Goal: Task Accomplishment & Management: Complete application form

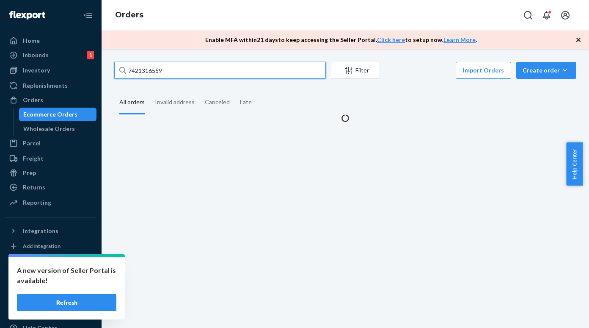
click at [178, 75] on input "7421316559" at bounding box center [220, 70] width 212 height 17
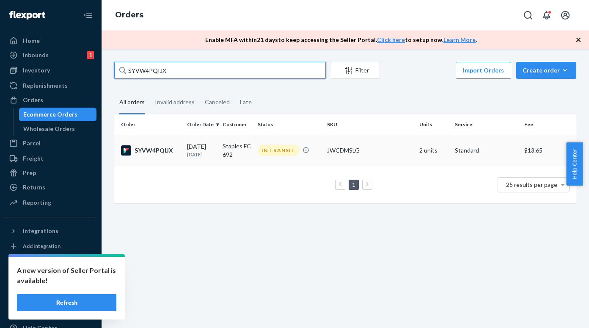
type input "SYVW4PQIJX"
click at [133, 149] on div "SYVW4PQIJX" at bounding box center [150, 150] width 59 height 10
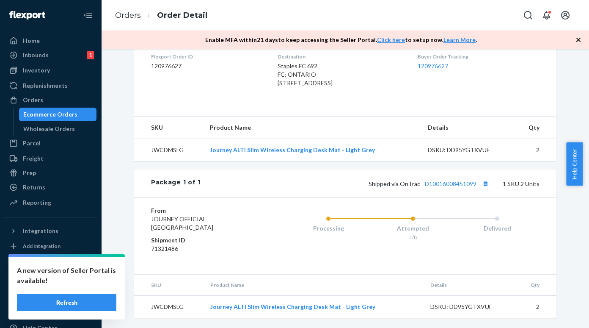
scroll to position [248, 0]
click at [441, 182] on link "D10016008451099" at bounding box center [451, 183] width 52 height 7
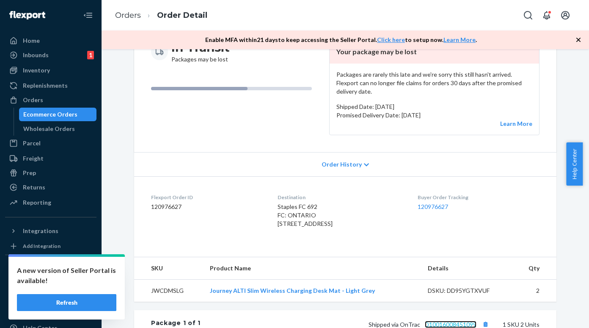
scroll to position [0, 0]
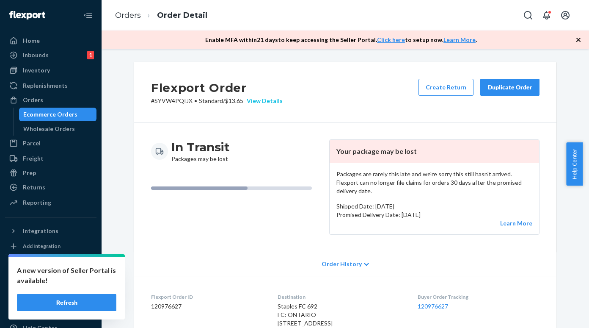
click at [254, 102] on div "View Details" at bounding box center [262, 101] width 39 height 8
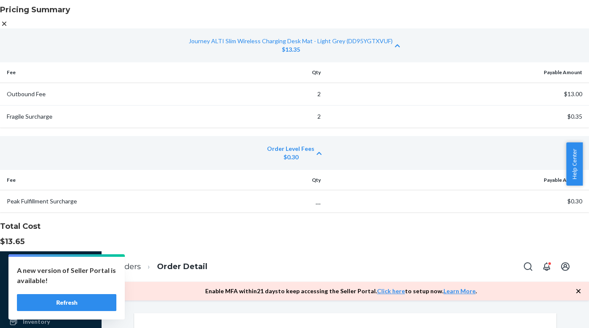
click at [6, 26] on icon at bounding box center [4, 24] width 4 height 4
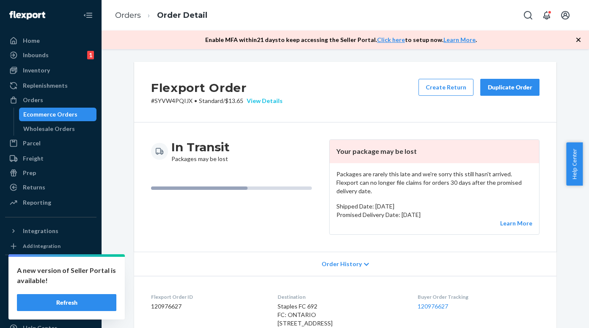
click at [257, 100] on div "View Details" at bounding box center [262, 101] width 39 height 8
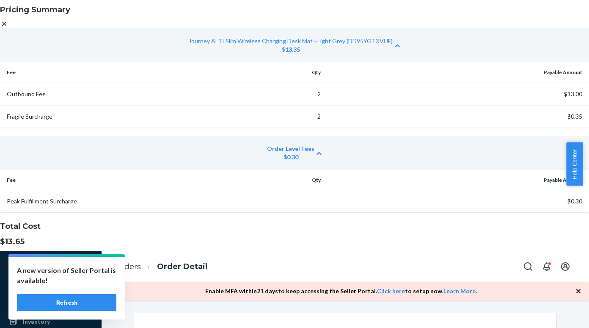
click at [6, 26] on icon at bounding box center [4, 24] width 4 height 4
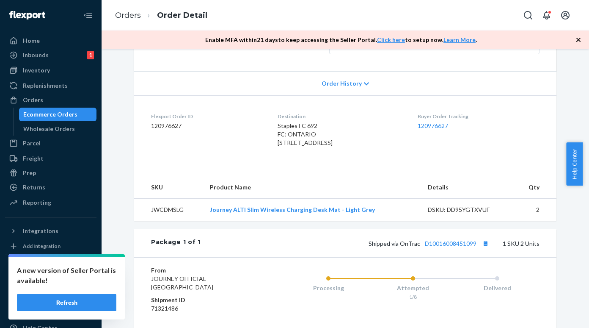
scroll to position [248, 0]
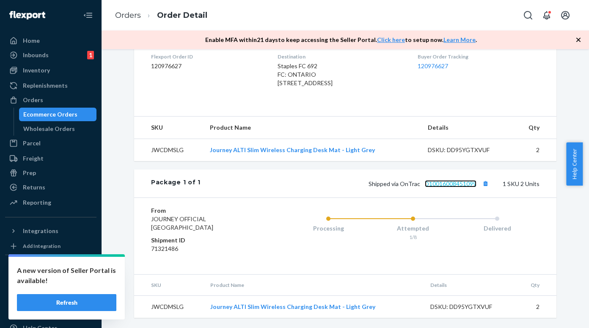
click at [427, 180] on link "D10016008451099" at bounding box center [451, 183] width 52 height 7
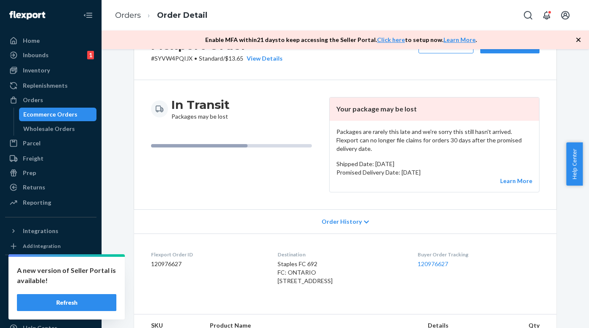
scroll to position [0, 0]
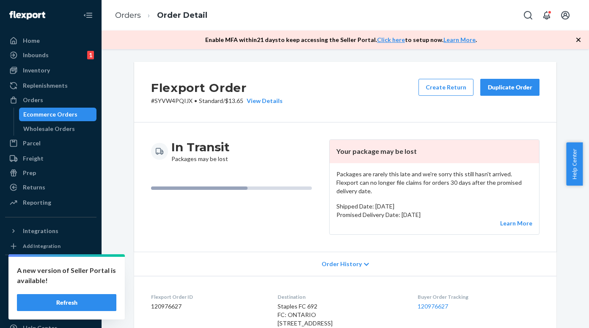
click at [85, 303] on button "Refresh" at bounding box center [66, 302] width 99 height 17
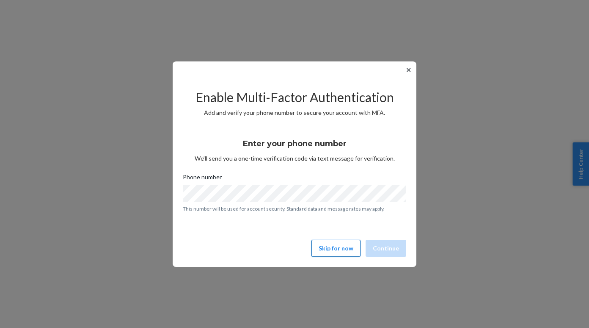
click at [339, 249] on button "Skip for now" at bounding box center [336, 248] width 49 height 17
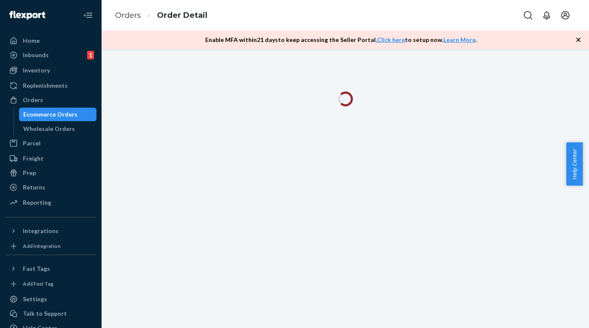
click at [58, 112] on div "Ecommerce Orders" at bounding box center [50, 114] width 54 height 8
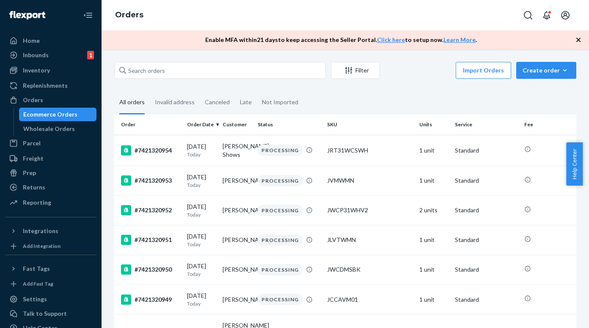
scroll to position [31, 0]
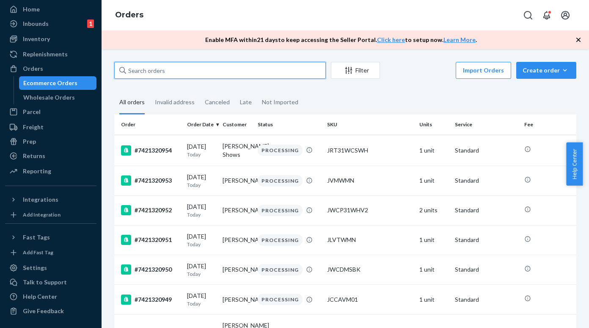
click at [157, 72] on input "text" at bounding box center [220, 70] width 212 height 17
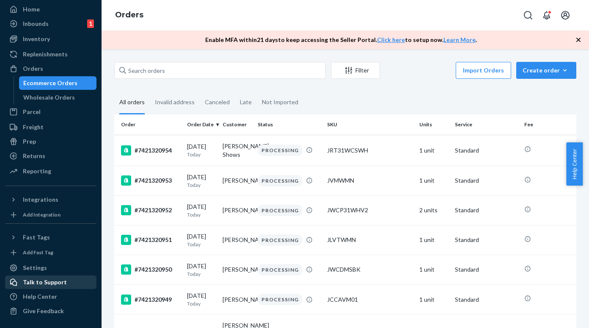
click at [45, 279] on div "Talk to Support" at bounding box center [45, 282] width 44 height 8
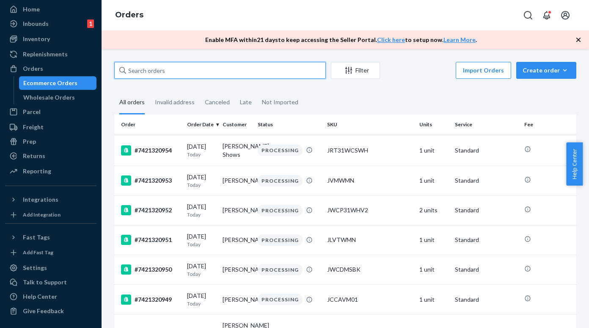
click at [157, 71] on input "text" at bounding box center [220, 70] width 212 height 17
click at [179, 66] on input "text" at bounding box center [220, 70] width 212 height 17
paste input "SYVW4PQIJX"
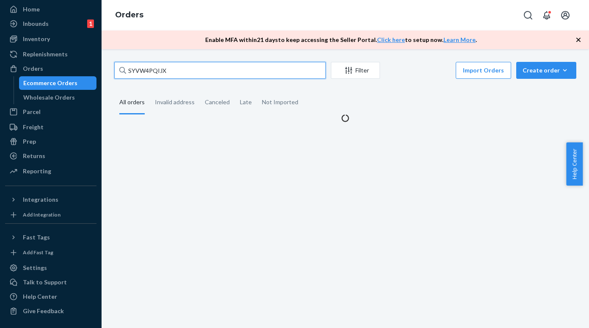
type input "SYVW4PQIJX"
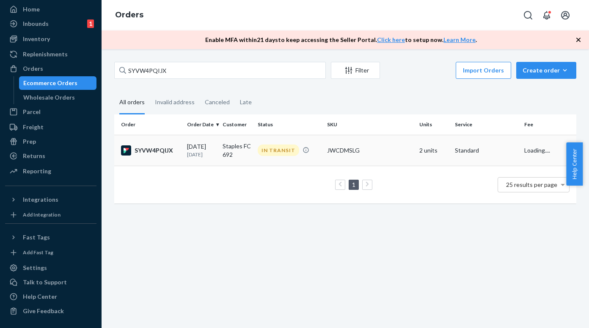
click at [156, 154] on div "SYVW4PQIJX" at bounding box center [150, 150] width 59 height 10
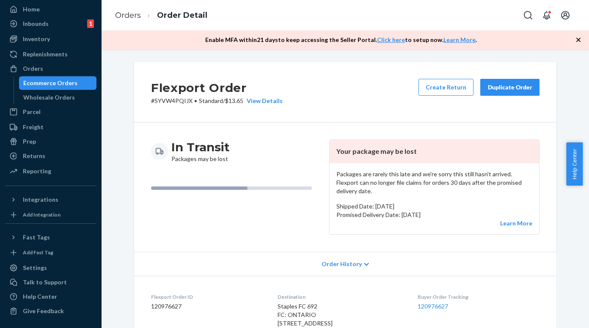
click at [168, 102] on p "# SYVW4PQIJX • Standard / $13.65 View Details" at bounding box center [217, 101] width 132 height 8
copy p "SYVW4PQIJX"
click at [259, 102] on div "View Details" at bounding box center [262, 101] width 39 height 8
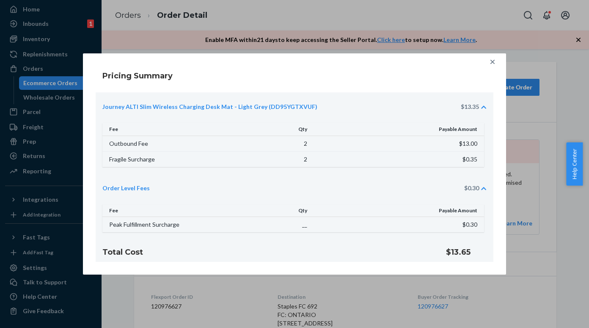
click at [495, 64] on icon at bounding box center [492, 62] width 8 height 8
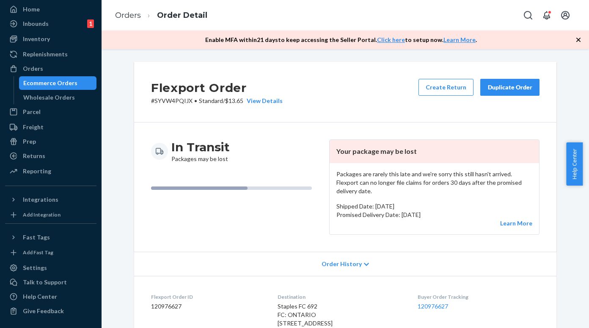
click at [51, 87] on div "Ecommerce Orders" at bounding box center [58, 83] width 76 height 12
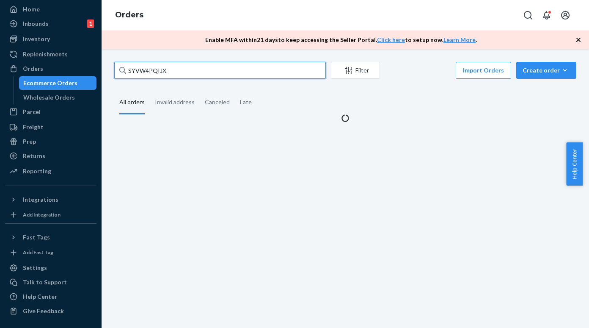
click at [161, 74] on input "SYVW4PQIJX" at bounding box center [220, 70] width 212 height 17
paste input "HJBQ4QCDCEL"
type input "HJBQ4QCDCEL"
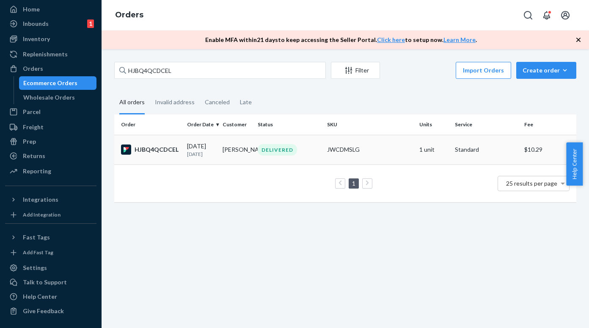
click at [153, 154] on div "HJBQ4QCDCEL" at bounding box center [150, 149] width 59 height 10
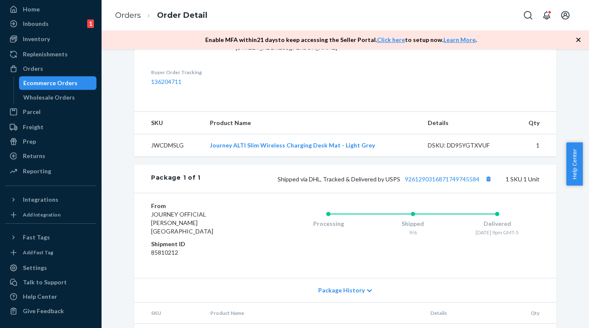
scroll to position [243, 0]
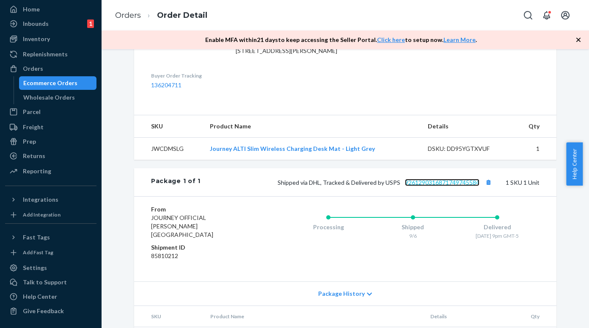
click at [436, 186] on link "9261290316871749745584" at bounding box center [442, 182] width 74 height 7
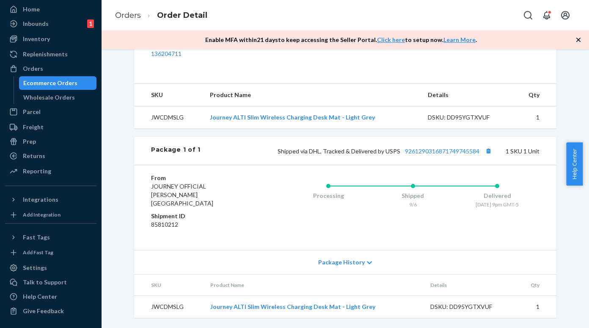
scroll to position [292, 0]
click at [441, 155] on div "Shipped via DHL, Tracked & Delivered by USPS 9261290316871749745584 1 SKU 1 Unit" at bounding box center [370, 150] width 339 height 11
click at [413, 154] on link "9261290316871749745584" at bounding box center [442, 150] width 74 height 7
click at [450, 155] on div "Shipped via DHL, Tracked & Delivered by USPS 9261290316871749745584 1 SKU 1 Unit" at bounding box center [370, 150] width 339 height 11
click at [449, 154] on link "9261290316871749745584" at bounding box center [442, 150] width 74 height 7
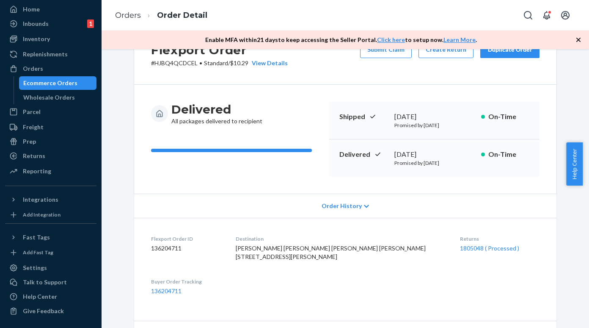
scroll to position [0, 0]
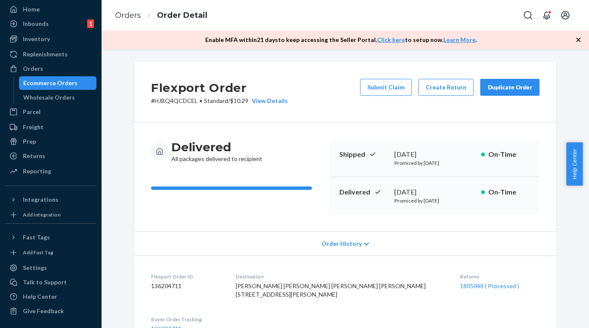
drag, startPoint x: 66, startPoint y: 82, endPoint x: 75, endPoint y: 81, distance: 8.9
click at [66, 82] on div "Ecommerce Orders" at bounding box center [50, 83] width 54 height 8
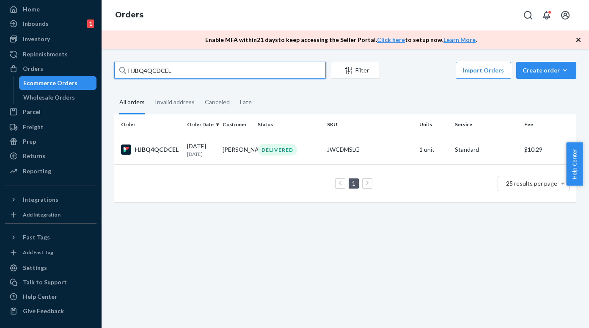
click at [174, 69] on input "HJBQ4QCDCEL" at bounding box center [220, 70] width 212 height 17
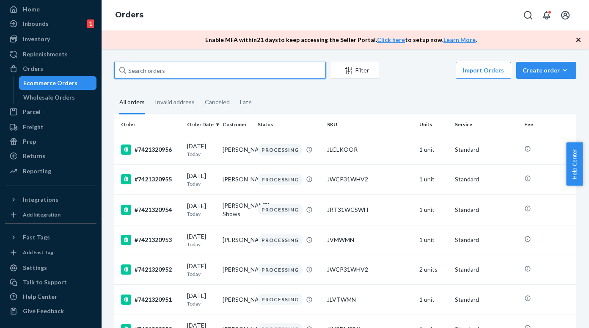
click at [157, 65] on input "text" at bounding box center [220, 70] width 212 height 17
paste input "SYVW4PQIJX"
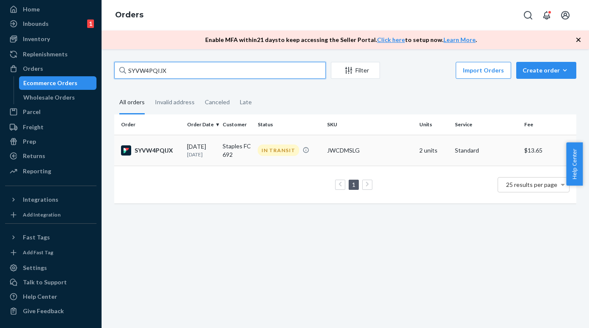
type input "SYVW4PQIJX"
click at [149, 150] on div "SYVW4PQIJX" at bounding box center [150, 150] width 59 height 10
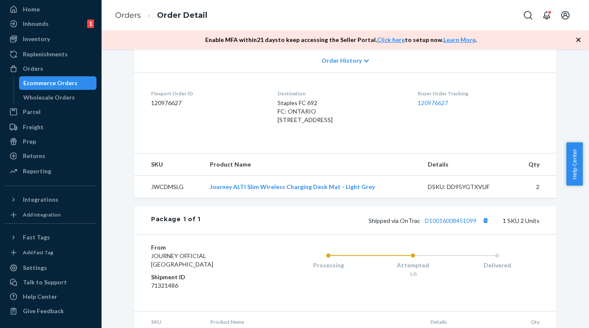
scroll to position [248, 0]
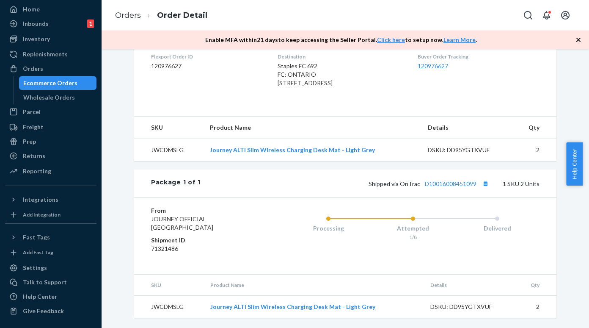
click at [161, 150] on td "JWCDMSLG" at bounding box center [168, 149] width 69 height 22
copy td "JWCDMSLG"
drag, startPoint x: 372, startPoint y: 147, endPoint x: 211, endPoint y: 146, distance: 161.7
click at [211, 146] on td "Journey ALTI Slim Wireless Charging Desk Mat - Light Grey" at bounding box center [312, 149] width 218 height 22
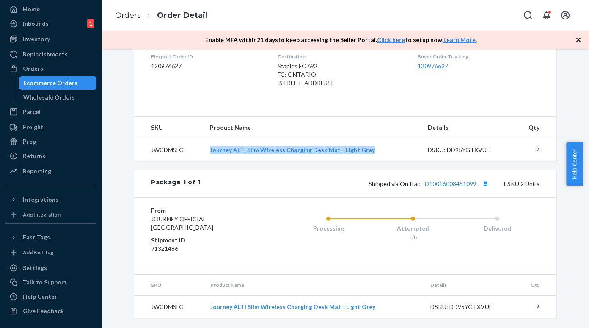
copy link "Journey ALTI Slim Wireless Charging Desk Mat - Light Grey"
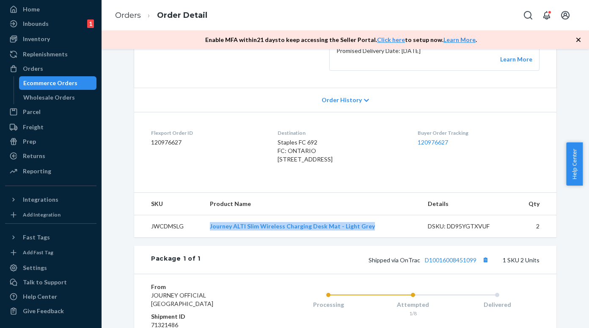
scroll to position [0, 0]
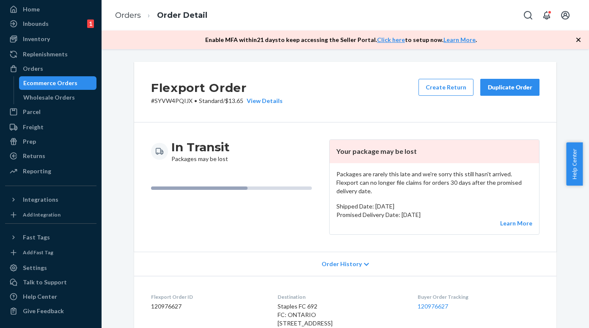
click at [72, 81] on div "Ecommerce Orders" at bounding box center [50, 83] width 54 height 8
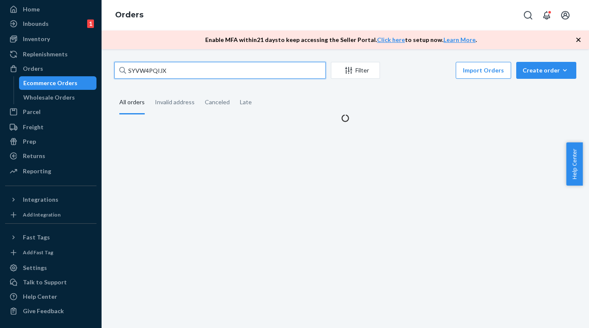
click at [155, 73] on input "SYVW4PQIJX" at bounding box center [220, 70] width 212 height 17
paste input "The Order was Shipped on Jan 7 , as we have filed the claim through the support…"
type input "The Order was Shipped on Jan 7 , as we have filed the claim through the support…"
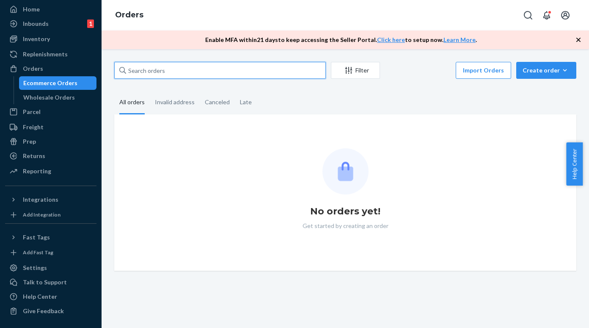
scroll to position [0, 0]
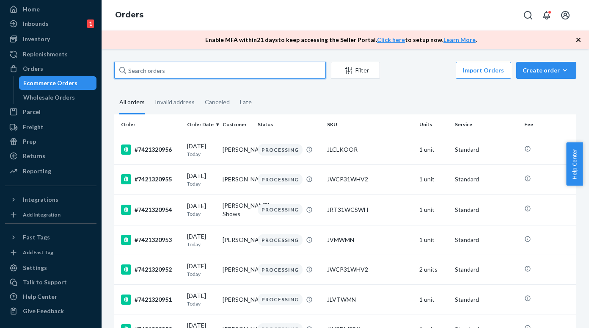
click at [142, 72] on input "text" at bounding box center [220, 70] width 212 height 17
paste input "SYVW4PQIJX"
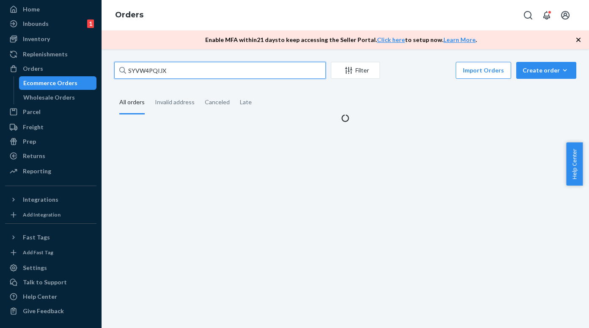
type input "SYVW4PQIJX"
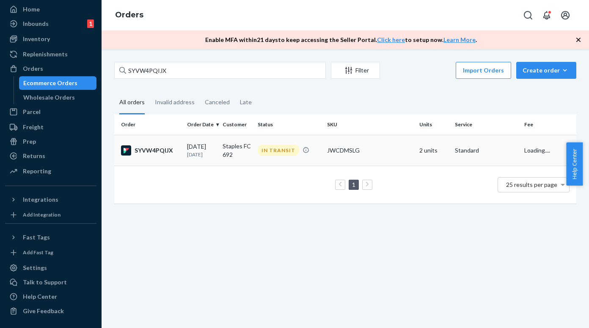
click at [146, 155] on div "SYVW4PQIJX" at bounding box center [150, 150] width 59 height 10
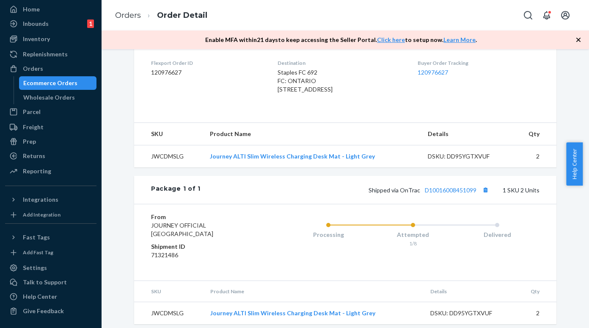
scroll to position [248, 0]
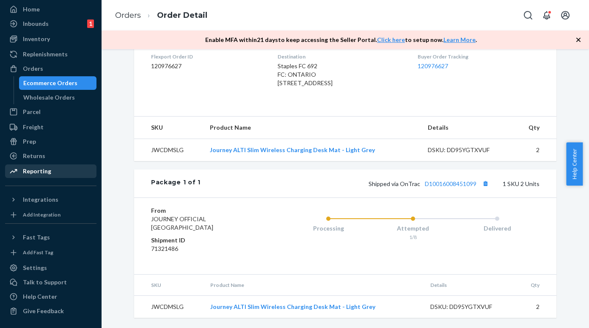
click at [35, 166] on div "Reporting" at bounding box center [51, 171] width 90 height 12
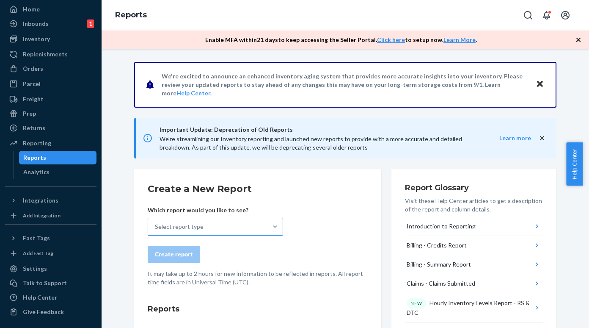
click at [206, 228] on div "Select report type" at bounding box center [207, 226] width 119 height 17
click at [156, 228] on input "Select report type" at bounding box center [155, 226] width 1 height 8
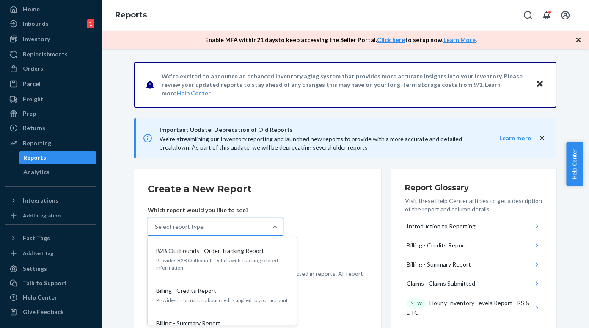
click at [189, 229] on div "Select report type" at bounding box center [179, 226] width 49 height 8
click at [156, 229] on input "option B2B Outbounds - Order Tracking Report focused, 1 of 36. 36 results avail…" at bounding box center [155, 226] width 1 height 8
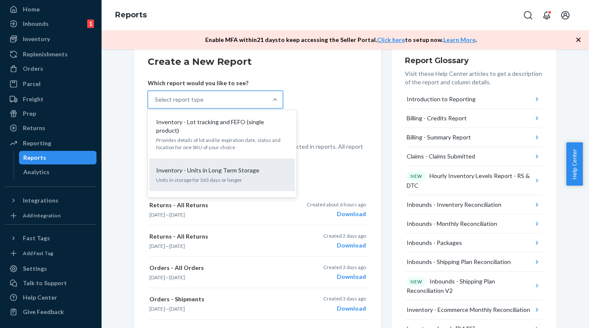
scroll to position [885, 0]
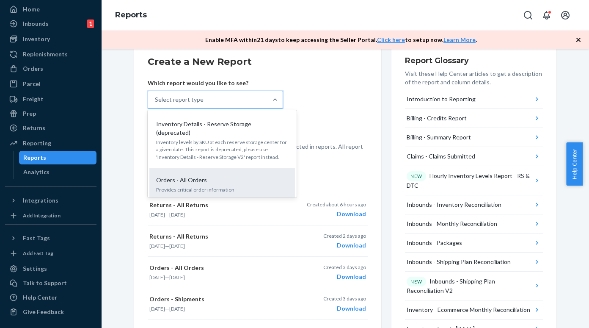
click at [199, 171] on div "Orders - All Orders Provides critical order information" at bounding box center [221, 184] width 135 height 26
click at [156, 104] on input "option Orders - All Orders focused, 23 of 36. 36 results available. Use Up and …" at bounding box center [155, 99] width 1 height 8
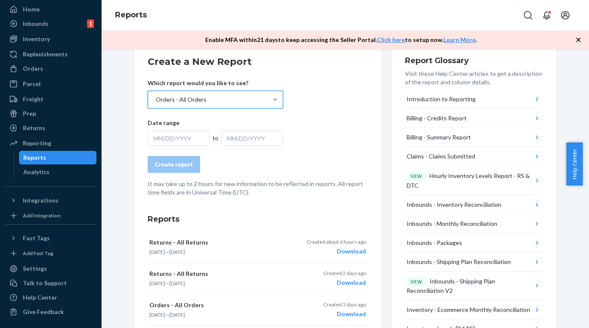
click at [183, 138] on div "MM/DD/YYYY" at bounding box center [179, 137] width 62 height 15
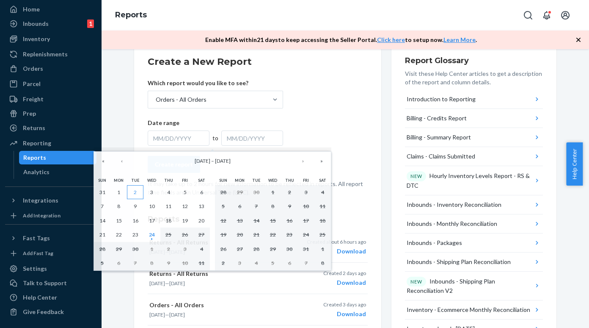
click at [136, 191] on abbr "2" at bounding box center [135, 192] width 3 height 6
click at [138, 206] on button "9" at bounding box center [135, 206] width 17 height 14
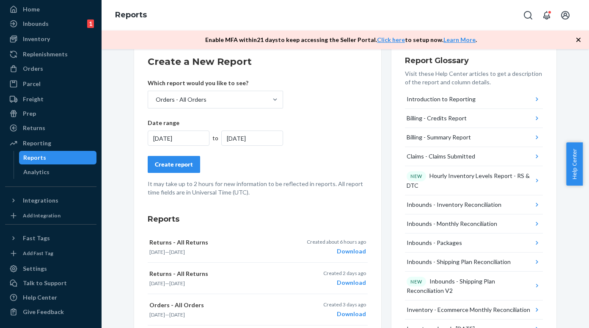
click at [172, 167] on div "Create report" at bounding box center [174, 164] width 38 height 8
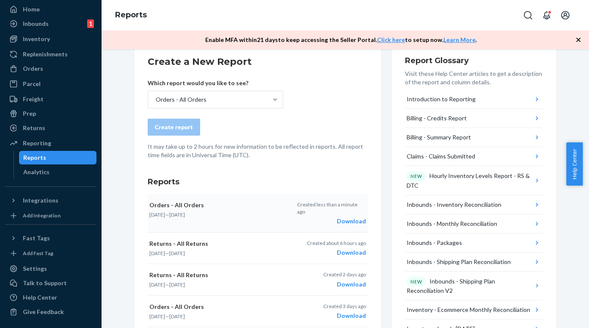
click at [338, 217] on div "Download" at bounding box center [331, 221] width 69 height 8
click at [43, 80] on div "Parcel" at bounding box center [51, 84] width 90 height 12
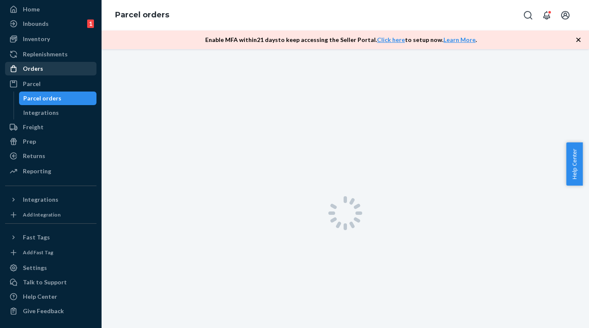
click at [46, 72] on div "Orders" at bounding box center [51, 69] width 90 height 12
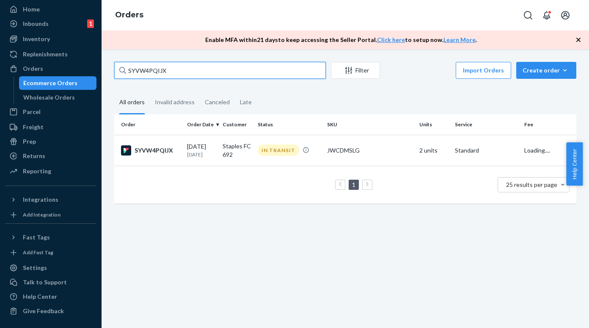
click at [149, 69] on input "SYVW4PQIJX" at bounding box center [220, 70] width 212 height 17
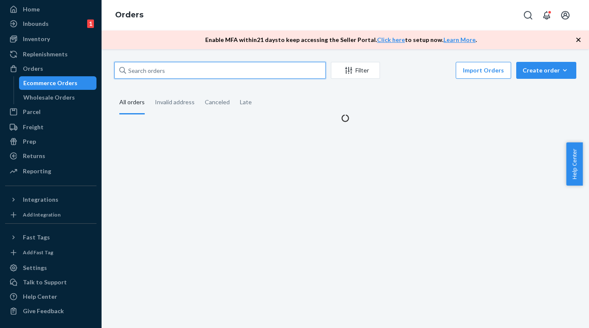
paste input "#7421317573DELIVERRSPLIT7478321742065"
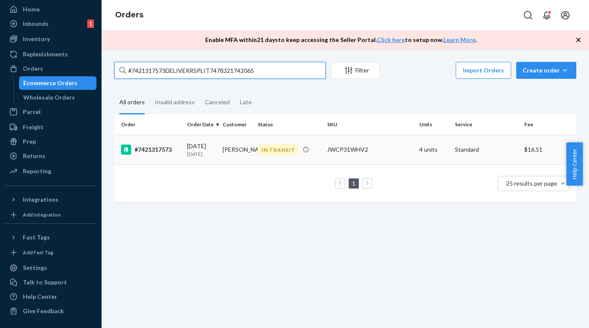
type input "#7421317573DELIVERRSPLIT7478321742065"
click at [159, 148] on div "#7421317573" at bounding box center [150, 149] width 59 height 10
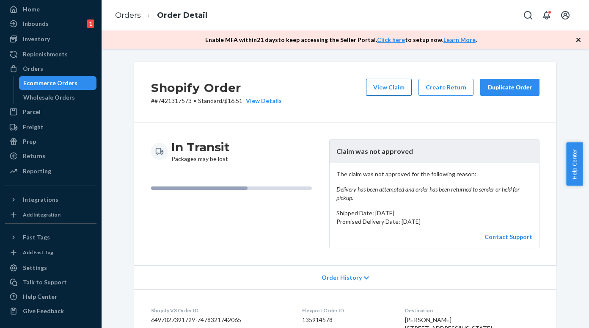
click at [391, 88] on button "View Claim" at bounding box center [389, 87] width 46 height 17
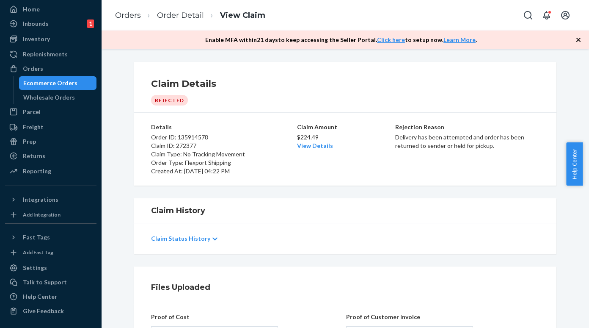
drag, startPoint x: 56, startPoint y: 75, endPoint x: 58, endPoint y: 80, distance: 5.5
click at [56, 75] on link "Orders" at bounding box center [50, 69] width 91 height 14
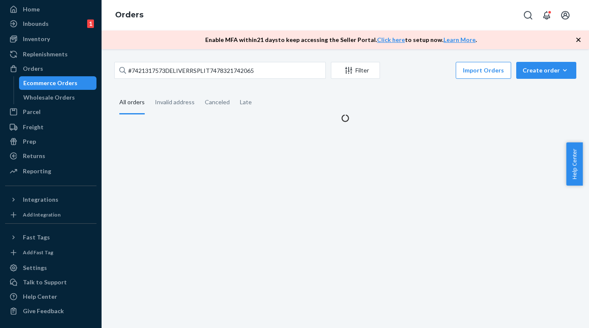
click at [58, 81] on div "Ecommerce Orders" at bounding box center [50, 83] width 54 height 8
click at [143, 61] on div "#7421317573DELIVERRSPLIT7478321742065 Filter Import Orders Create order Ecommer…" at bounding box center [346, 188] width 488 height 278
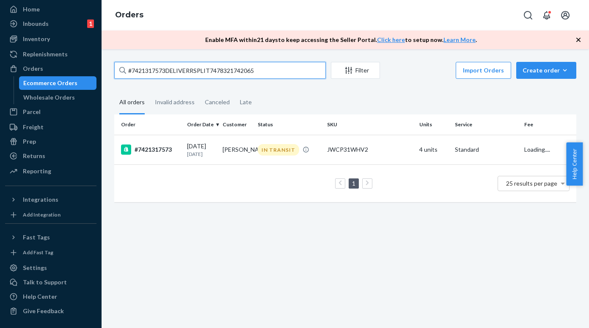
click at [148, 71] on input "#7421317573DELIVERRSPLIT7478321742065" at bounding box center [220, 70] width 212 height 17
paste input "#7421317832DELIVERRSPLIT7480171397361"
type input "#7421317832DELIVERRSPLIT7480171397361"
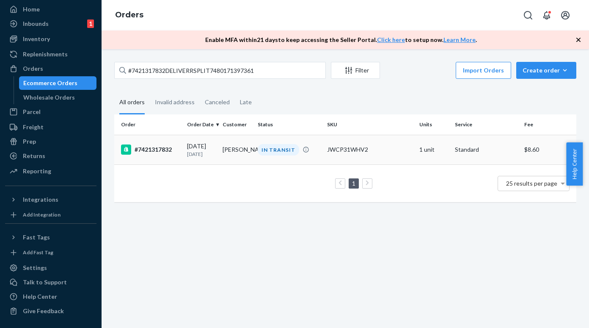
click at [154, 146] on div "#7421317832" at bounding box center [150, 149] width 59 height 10
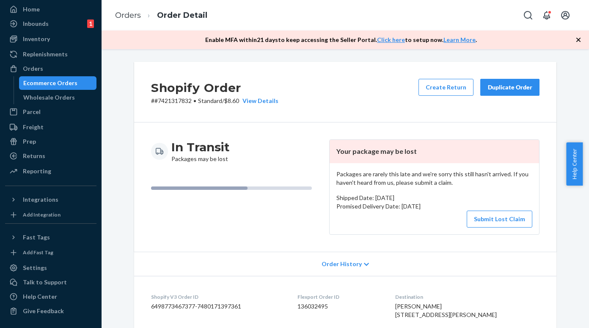
click at [171, 99] on p "# #7421317832 • Standard / $8.60 View Details" at bounding box center [214, 101] width 127 height 8
copy p "7421317832"
click at [478, 220] on button "Submit Lost Claim" at bounding box center [500, 218] width 66 height 17
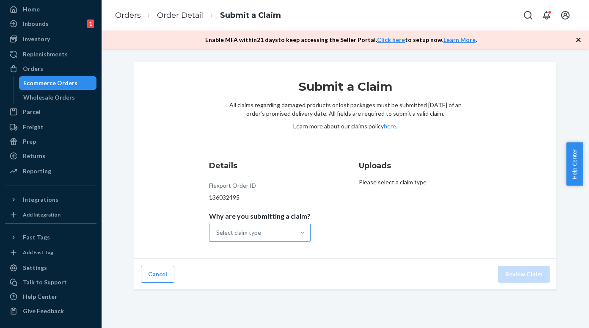
click at [295, 230] on div at bounding box center [302, 232] width 15 height 8
click at [217, 230] on input "Why are you submitting a claim? Select claim type" at bounding box center [216, 232] width 1 height 8
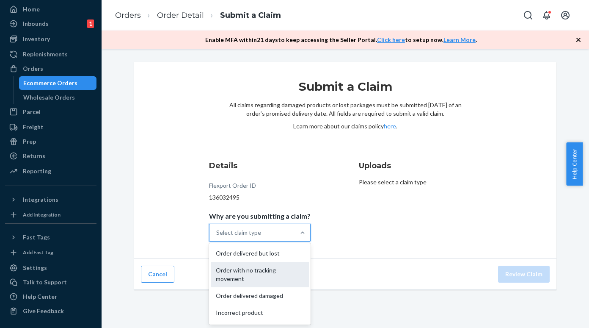
click at [263, 268] on div "Order with no tracking movement" at bounding box center [260, 274] width 98 height 25
click at [217, 237] on input "Why are you submitting a claim? option Order with no tracking movement focused,…" at bounding box center [216, 232] width 1 height 8
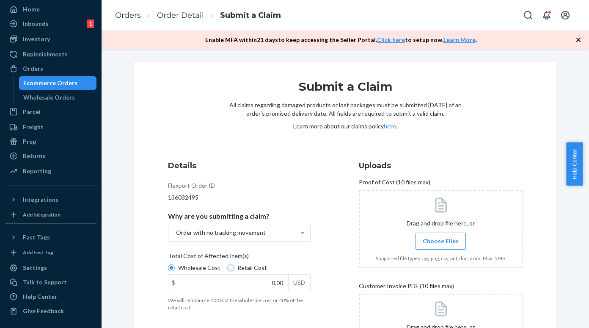
click at [229, 268] on input "Retail Cost" at bounding box center [230, 267] width 7 height 7
radio input "true"
radio input "false"
click at [249, 281] on input "0.00" at bounding box center [228, 282] width 120 height 16
type input "129.99"
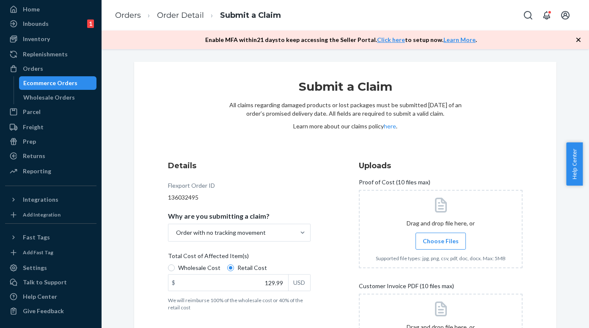
click at [432, 242] on span "Choose Files" at bounding box center [441, 241] width 36 height 8
click at [441, 242] on input "Choose Files" at bounding box center [441, 240] width 0 height 9
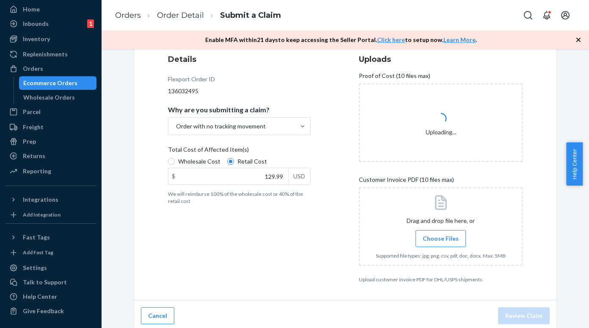
scroll to position [110, 0]
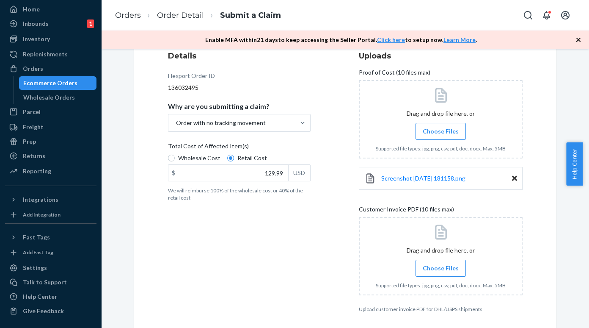
click at [426, 265] on span "Choose Files" at bounding box center [441, 268] width 36 height 8
click at [441, 265] on input "Choose Files" at bounding box center [441, 267] width 0 height 9
click at [422, 176] on span "Screenshot 2025-09-24 181158.png" at bounding box center [423, 177] width 84 height 7
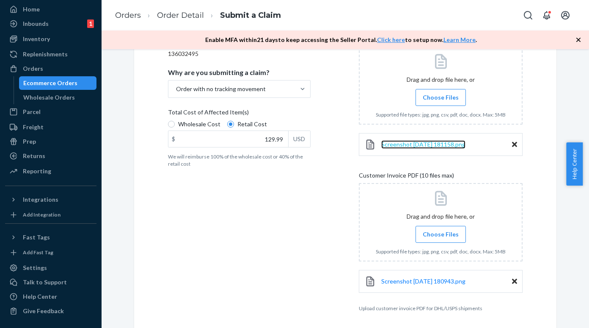
scroll to position [152, 0]
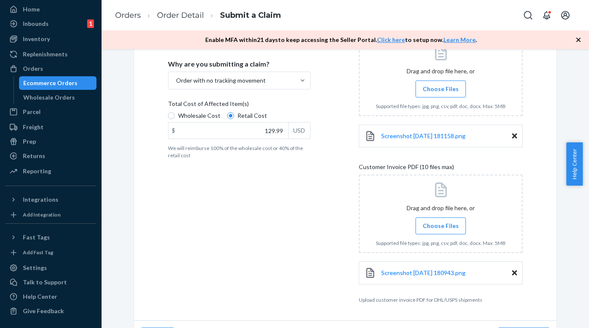
click at [403, 279] on div "Screenshot 2025-09-24 180943.png" at bounding box center [441, 272] width 164 height 23
click at [407, 273] on span "Screenshot 2025-09-24 180943.png" at bounding box center [423, 272] width 84 height 7
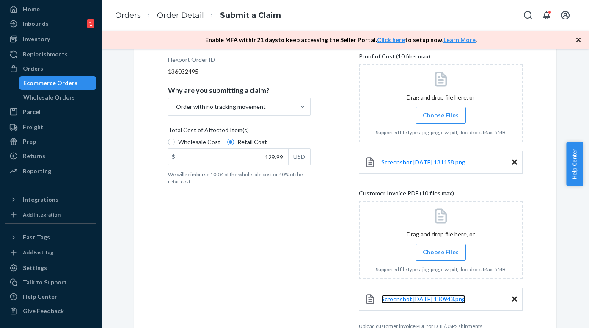
scroll to position [110, 0]
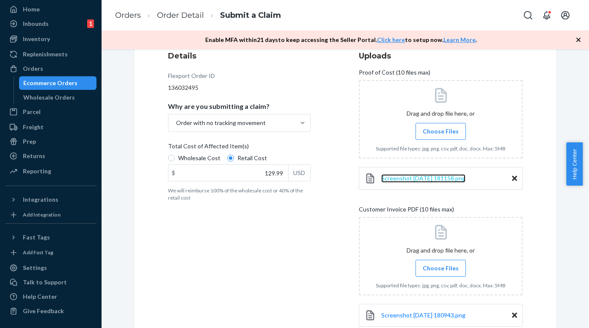
click at [418, 181] on span "Screenshot 2025-09-24 181158.png" at bounding box center [423, 177] width 84 height 7
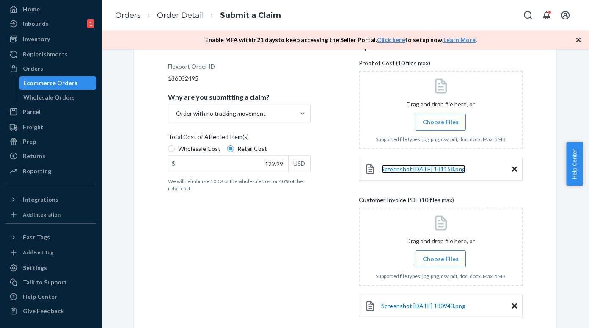
scroll to position [176, 0]
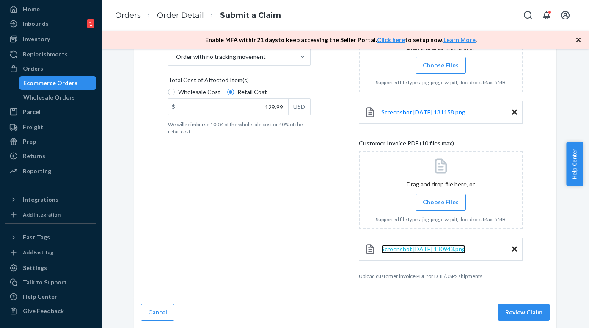
click at [436, 247] on span "Screenshot 2025-09-24 180943.png" at bounding box center [423, 248] width 84 height 7
click at [518, 314] on button "Review Claim" at bounding box center [524, 311] width 52 height 17
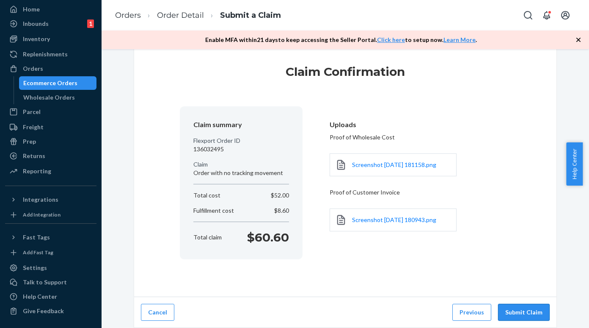
click at [520, 312] on button "Submit Claim" at bounding box center [524, 311] width 52 height 17
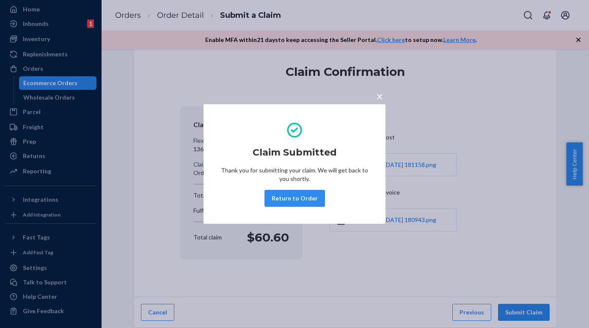
click at [76, 82] on div "× Claim Submitted Thank you for submitting your claim. We will get back to you …" at bounding box center [294, 164] width 589 height 328
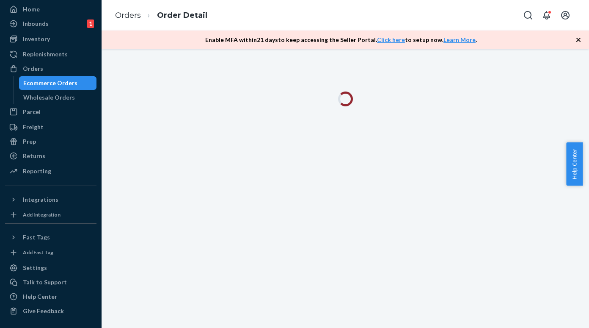
click at [74, 84] on div "Ecommerce Orders" at bounding box center [58, 83] width 76 height 12
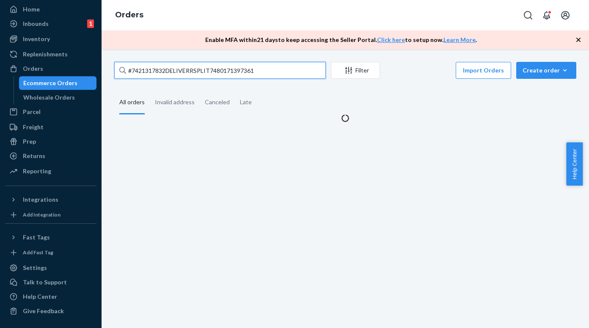
click at [150, 72] on input "#7421317832DELIVERRSPLIT7480171397361" at bounding box center [220, 70] width 212 height 17
paste input "#7421317950DELIVERRSPLIT7481157812465"
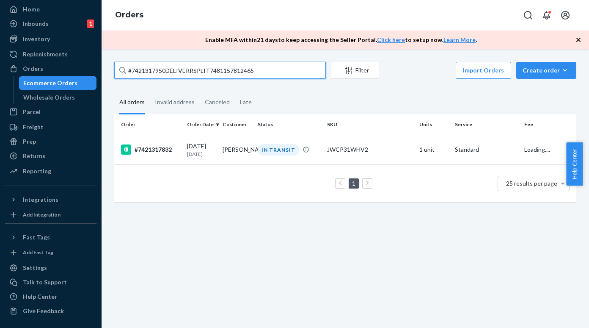
type input "#7421317950DELIVERRSPLIT7481157812465"
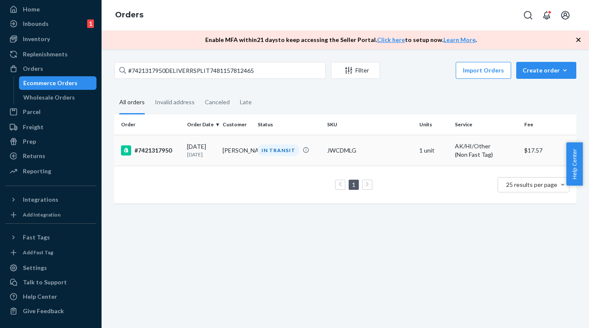
click at [158, 150] on div "#7421317950" at bounding box center [150, 150] width 59 height 10
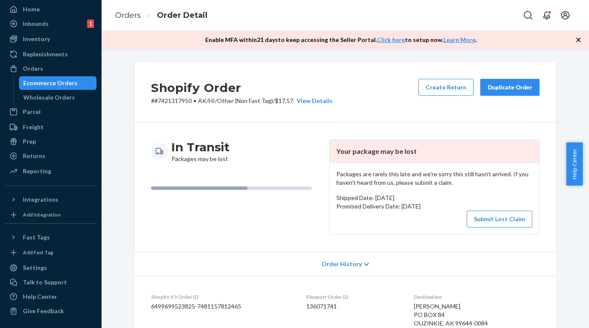
click at [169, 102] on p "# #7421317950 • AK/HI/Other (Non Fast Tag) / $17.57 View Details" at bounding box center [242, 101] width 182 height 8
copy p "7421317950"
click at [484, 221] on button "Submit Lost Claim" at bounding box center [500, 218] width 66 height 17
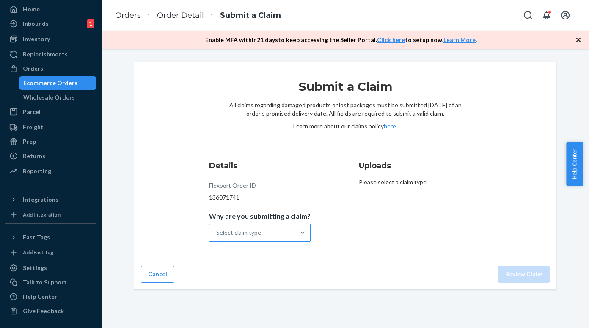
click at [258, 234] on div "Select claim type" at bounding box center [238, 232] width 45 height 8
click at [217, 234] on input "Why are you submitting a claim? Select claim type" at bounding box center [216, 232] width 1 height 8
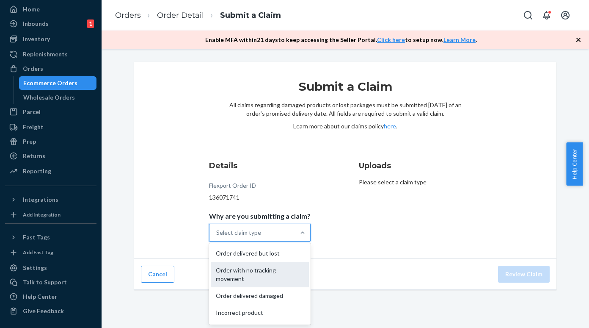
click at [249, 270] on div "Order with no tracking movement" at bounding box center [260, 274] width 98 height 25
click at [217, 237] on input "Why are you submitting a claim? option Order with no tracking movement focused,…" at bounding box center [216, 232] width 1 height 8
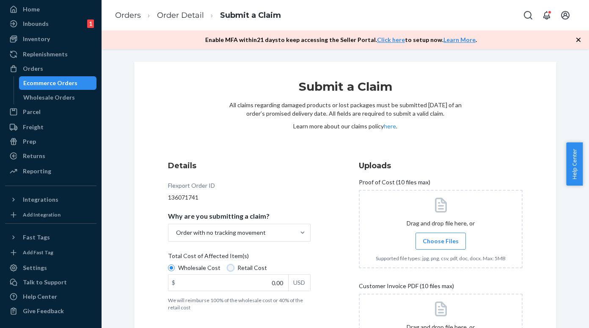
click at [227, 266] on input "Retail Cost" at bounding box center [230, 267] width 7 height 7
radio input "true"
radio input "false"
drag, startPoint x: 270, startPoint y: 281, endPoint x: 286, endPoint y: 284, distance: 16.4
click at [286, 284] on div "$ 0.00 USD" at bounding box center [239, 282] width 143 height 17
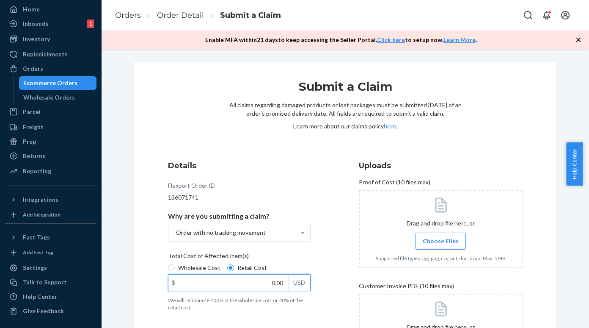
paste input "129.99"
type input "129.99"
click at [434, 244] on span "Choose Files" at bounding box center [441, 241] width 36 height 8
click at [441, 244] on input "Choose Files" at bounding box center [441, 240] width 0 height 9
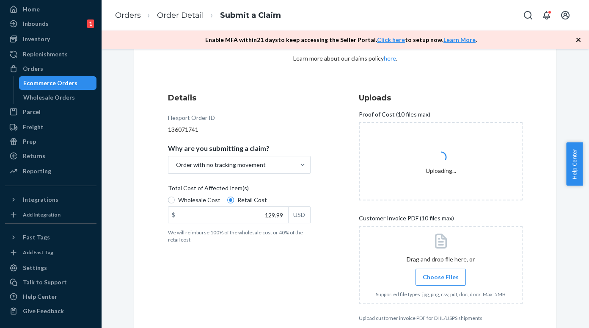
scroll to position [110, 0]
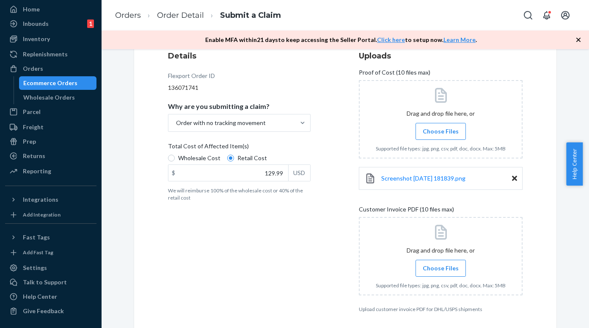
click at [430, 265] on span "Choose Files" at bounding box center [441, 268] width 36 height 8
click at [441, 265] on input "Choose Files" at bounding box center [441, 267] width 0 height 9
click at [398, 182] on link "Screenshot 2025-09-24 181839.png" at bounding box center [423, 178] width 84 height 8
click at [421, 176] on span "Screenshot 2025-09-24 181839.png" at bounding box center [423, 177] width 84 height 7
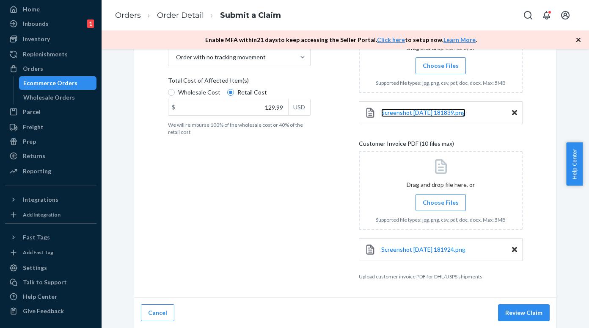
scroll to position [176, 0]
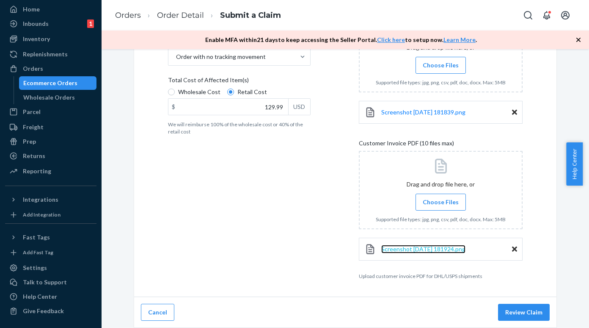
click at [414, 248] on span "Screenshot 2025-09-24 181924.png" at bounding box center [423, 248] width 84 height 7
click at [510, 310] on button "Review Claim" at bounding box center [524, 311] width 52 height 17
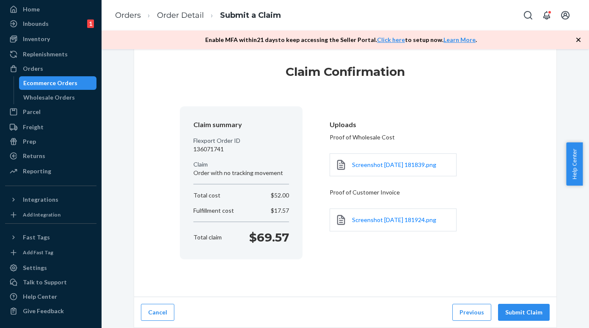
click at [510, 310] on button "Submit Claim" at bounding box center [524, 311] width 52 height 17
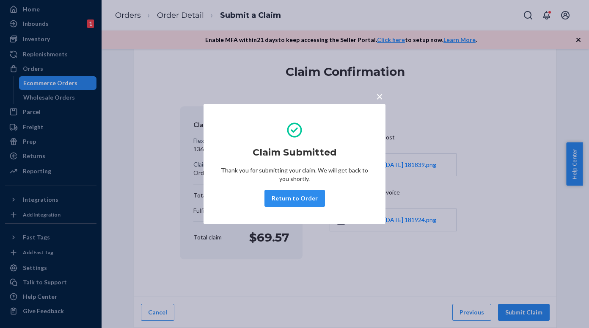
click at [292, 196] on button "Return to Order" at bounding box center [295, 198] width 61 height 17
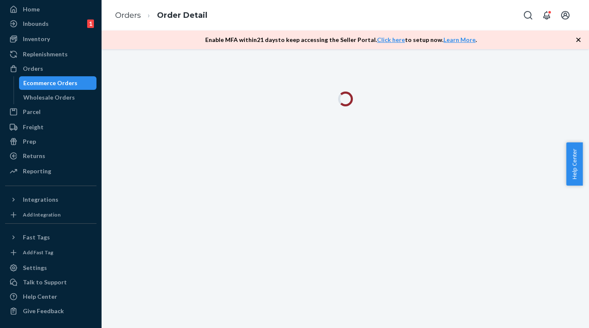
click at [77, 79] on div "Ecommerce Orders" at bounding box center [58, 83] width 76 height 12
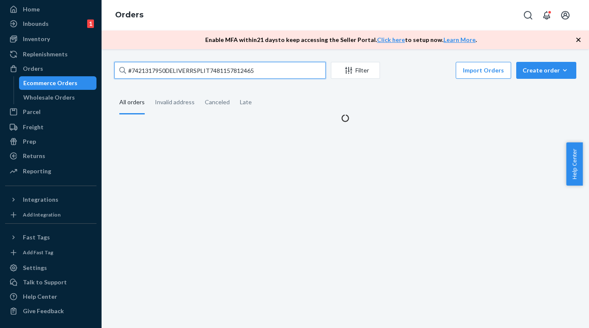
click at [158, 68] on input "#7421317950DELIVERRSPLIT7481157812465" at bounding box center [220, 70] width 212 height 17
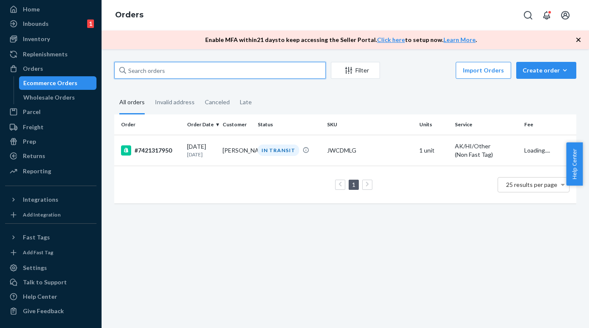
paste input "#7421317959DELIVERRSPLIT7481235439857"
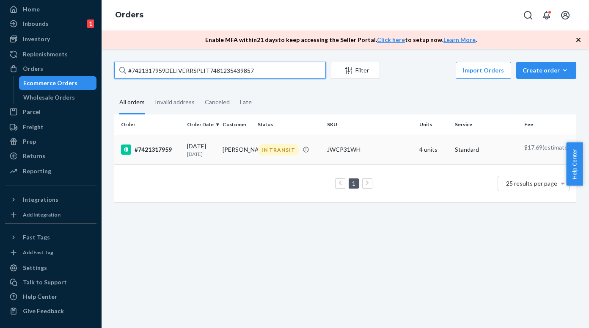
type input "#7421317959DELIVERRSPLIT7481235439857"
click at [158, 149] on div "#7421317959" at bounding box center [150, 149] width 59 height 10
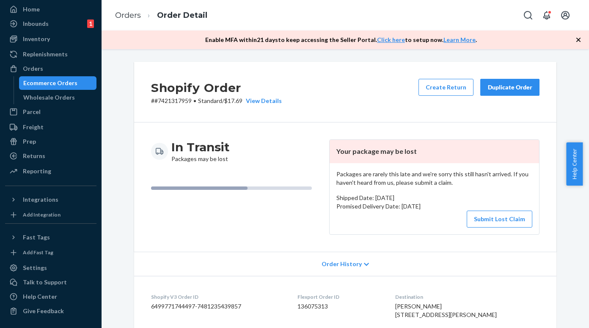
click at [172, 102] on p "# #7421317959 • Standard / $17.69 View Details" at bounding box center [216, 101] width 131 height 8
copy p "7421317959"
click at [483, 221] on button "Submit Lost Claim" at bounding box center [500, 218] width 66 height 17
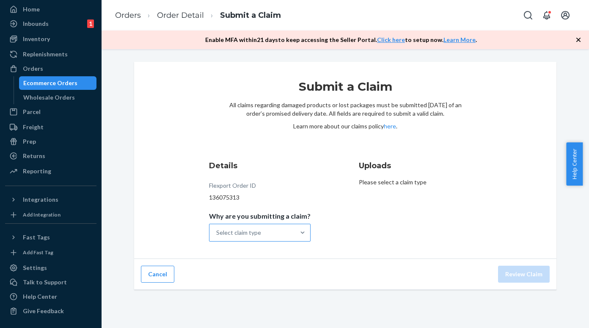
click at [236, 229] on div "Select claim type" at bounding box center [238, 232] width 45 height 8
click at [217, 229] on input "Why are you submitting a claim? Select claim type" at bounding box center [216, 232] width 1 height 8
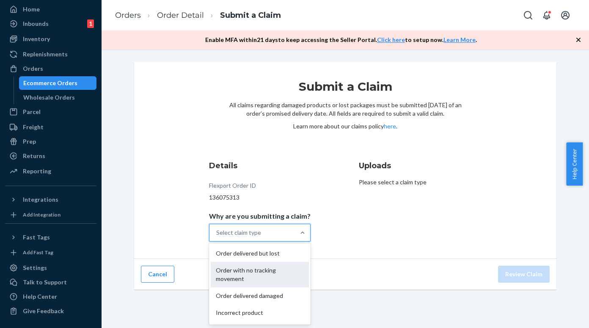
click at [244, 268] on div "Order with no tracking movement" at bounding box center [260, 274] width 98 height 25
click at [217, 237] on input "Why are you submitting a claim? option Order with no tracking movement focused,…" at bounding box center [216, 232] width 1 height 8
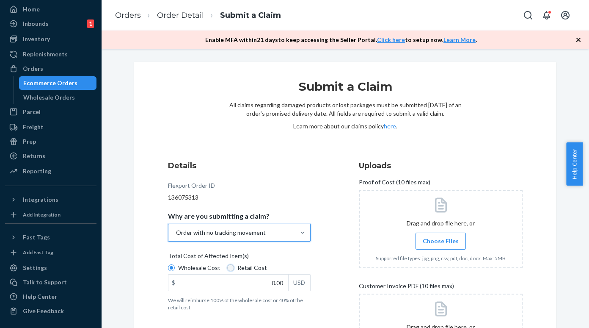
click at [227, 269] on input "Retail Cost" at bounding box center [230, 267] width 7 height 7
radio input "true"
radio input "false"
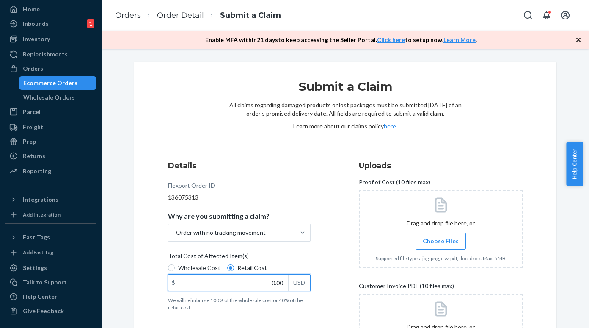
click at [242, 282] on input "0.00" at bounding box center [228, 282] width 120 height 16
paste input "119.99"
click at [430, 237] on span "Choose Files" at bounding box center [441, 241] width 36 height 8
click at [441, 236] on input "Choose Files" at bounding box center [441, 240] width 0 height 9
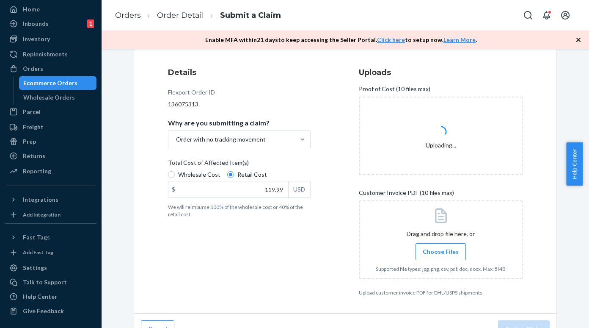
scroll to position [97, 0]
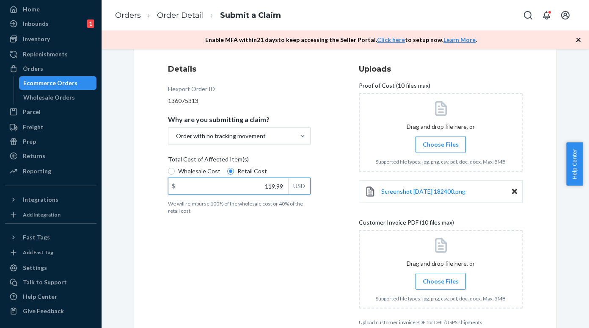
drag, startPoint x: 261, startPoint y: 188, endPoint x: 282, endPoint y: 187, distance: 20.8
click at [282, 187] on input "119.99" at bounding box center [228, 186] width 120 height 16
paste input "479.96"
type input "479.96"
click at [431, 287] on label "Choose Files" at bounding box center [441, 281] width 50 height 17
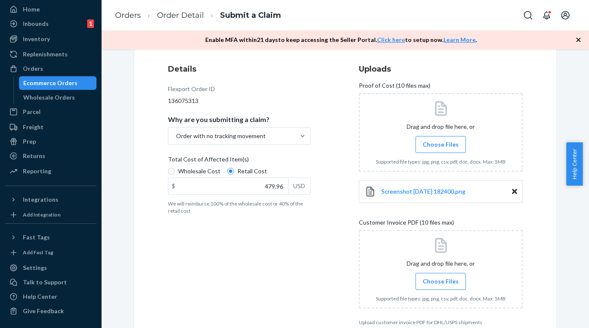
click at [441, 286] on input "Choose Files" at bounding box center [441, 280] width 0 height 9
click at [381, 190] on span "Screenshot 2025-09-24 182400.png" at bounding box center [423, 190] width 84 height 7
click at [512, 190] on icon at bounding box center [514, 191] width 5 height 5
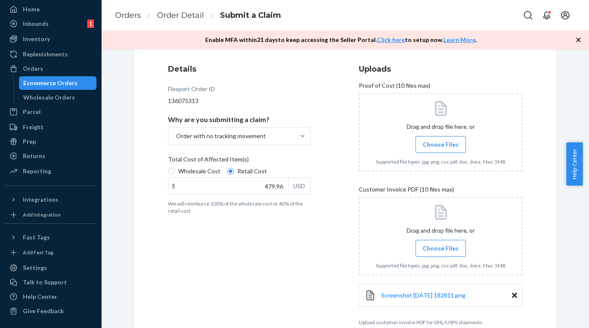
click at [444, 146] on span "Choose Files" at bounding box center [441, 144] width 36 height 8
click at [441, 146] on input "Choose Files" at bounding box center [441, 144] width 0 height 9
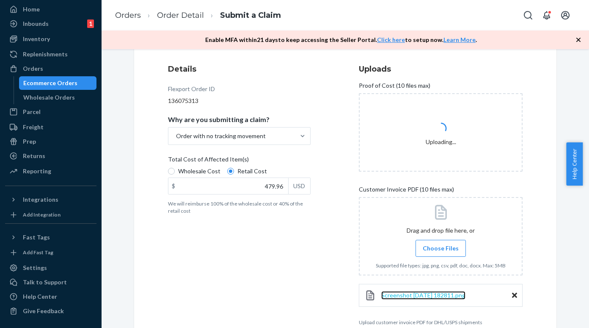
click at [429, 295] on span "Screenshot 2025-09-24 182811.png" at bounding box center [423, 294] width 84 height 7
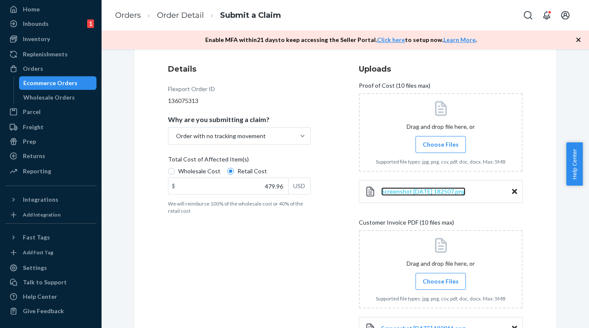
click at [436, 190] on span "Screenshot 2025-09-24 182507.png" at bounding box center [423, 190] width 84 height 7
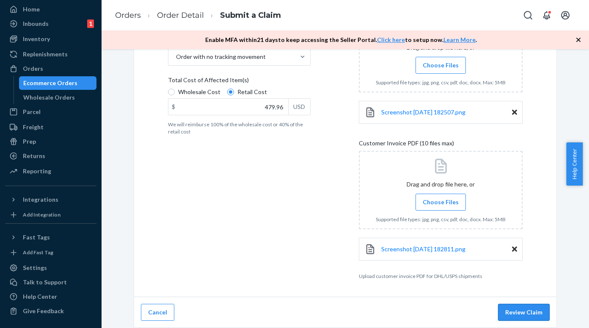
click at [509, 309] on button "Review Claim" at bounding box center [524, 311] width 52 height 17
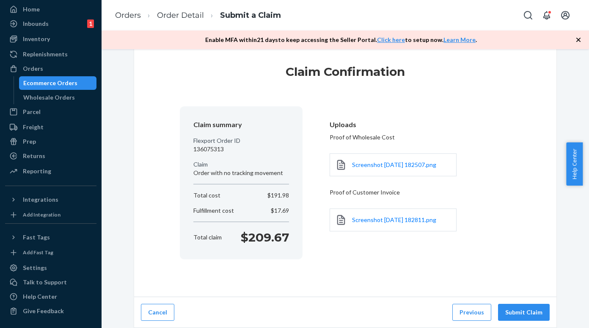
scroll to position [15, 0]
click at [510, 309] on button "Submit Claim" at bounding box center [524, 311] width 52 height 17
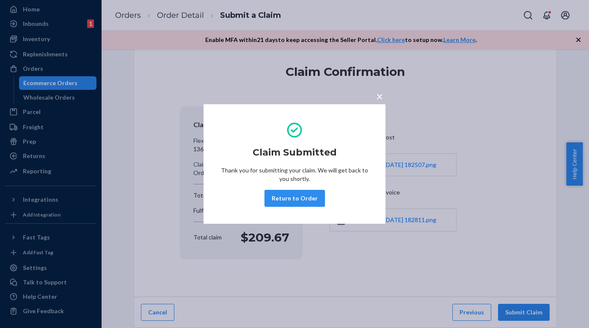
click at [69, 83] on div "× Claim Submitted Thank you for submitting your claim. We will get back to you …" at bounding box center [294, 164] width 589 height 328
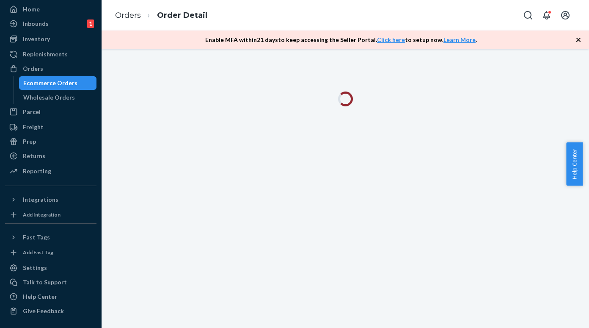
click at [76, 80] on div "Ecommerce Orders" at bounding box center [58, 83] width 76 height 12
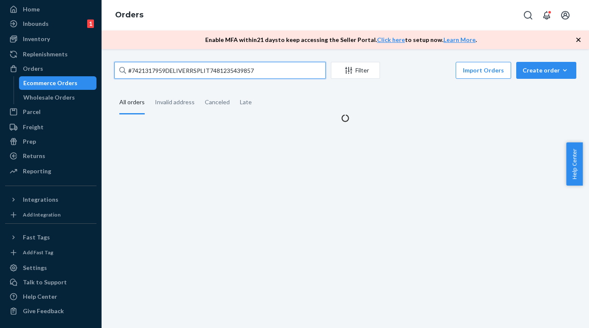
click at [145, 64] on input "#7421317959DELIVERRSPLIT7481235439857" at bounding box center [220, 70] width 212 height 17
paste input "#7421317983DELIVERRSPLIT7481428443377"
type input "#7421317983DELIVERRSPLIT7481428443377"
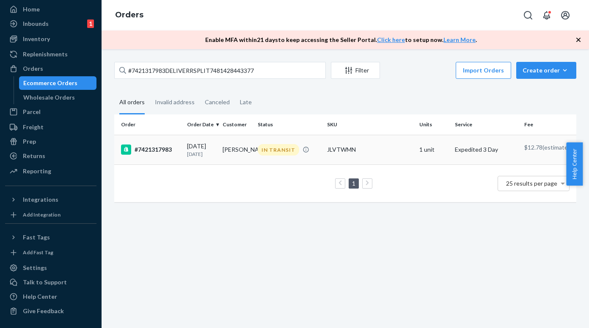
click at [160, 154] on div "#7421317983" at bounding box center [150, 149] width 59 height 10
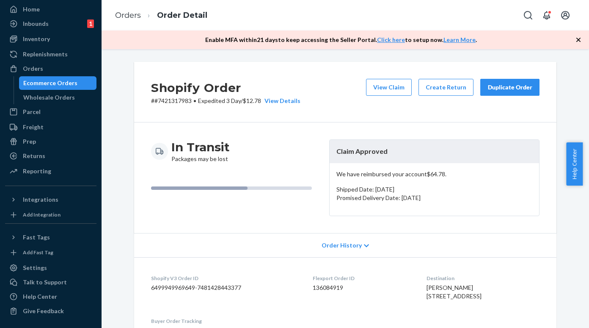
click at [167, 103] on p "# #7421317983 • Expedited 3 Day / $12.78 View Details" at bounding box center [225, 101] width 149 height 8
copy p "7421317983"
click at [77, 85] on div "Ecommerce Orders" at bounding box center [58, 83] width 76 height 12
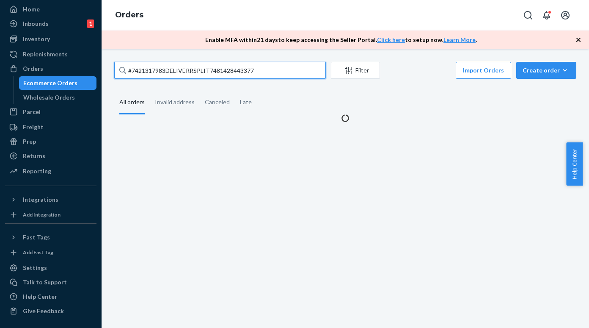
click at [147, 76] on input "#7421317983DELIVERRSPLIT7481428443377" at bounding box center [220, 70] width 212 height 17
paste input "#7421317988DELIVERRSPLIT7481468748017"
type input "#7421317988DELIVERRSPLIT7481468748017"
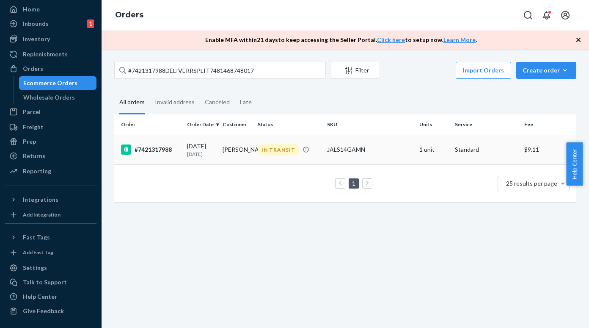
click at [156, 149] on div "#7421317988" at bounding box center [150, 149] width 59 height 10
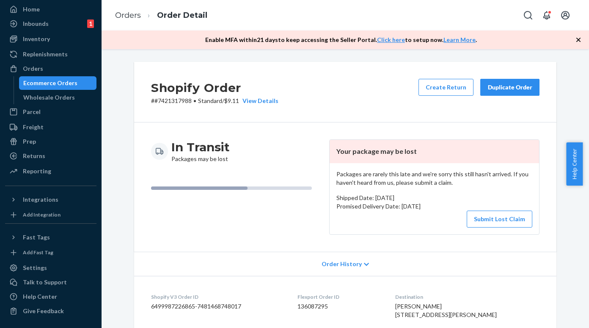
click at [170, 100] on p "# #7421317988 • Standard / $9.11 View Details" at bounding box center [214, 101] width 127 height 8
copy p "7421317988"
click at [488, 217] on button "Submit Lost Claim" at bounding box center [500, 218] width 66 height 17
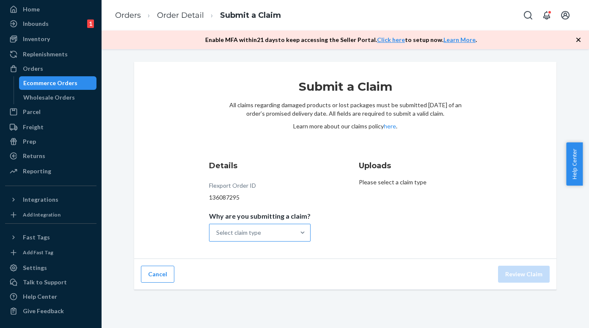
click at [289, 229] on div "Select claim type" at bounding box center [252, 232] width 85 height 17
click at [217, 229] on input "Why are you submitting a claim? Select claim type" at bounding box center [216, 232] width 1 height 8
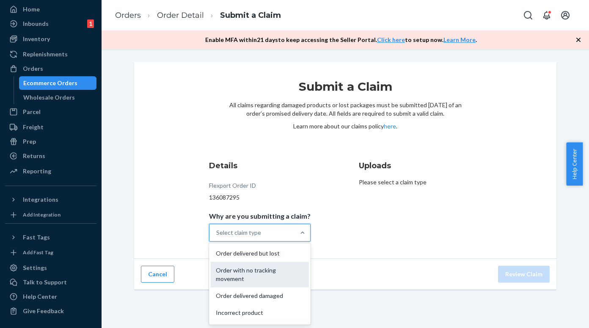
click at [268, 269] on div "Order with no tracking movement" at bounding box center [260, 274] width 98 height 25
click at [217, 237] on input "Why are you submitting a claim? option Order with no tracking movement focused,…" at bounding box center [216, 232] width 1 height 8
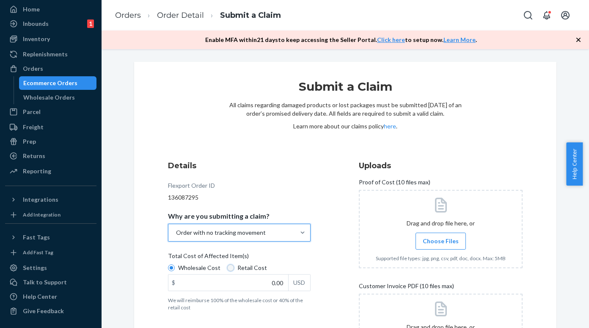
click at [227, 265] on input "Retail Cost" at bounding box center [230, 267] width 7 height 7
radio input "true"
radio input "false"
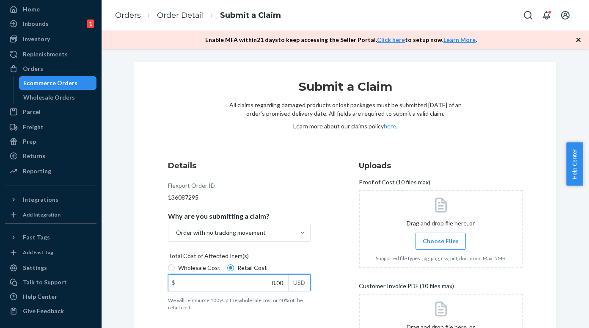
click at [236, 277] on input "0.00" at bounding box center [228, 282] width 120 height 16
paste input "119.99"
type input "119.99"
click at [424, 237] on span "Choose Files" at bounding box center [441, 241] width 36 height 8
click at [441, 237] on input "Choose Files" at bounding box center [441, 240] width 0 height 9
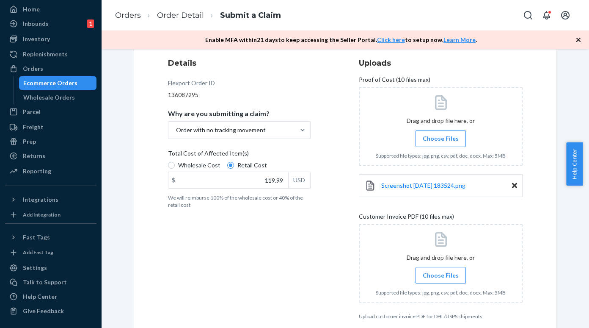
scroll to position [143, 0]
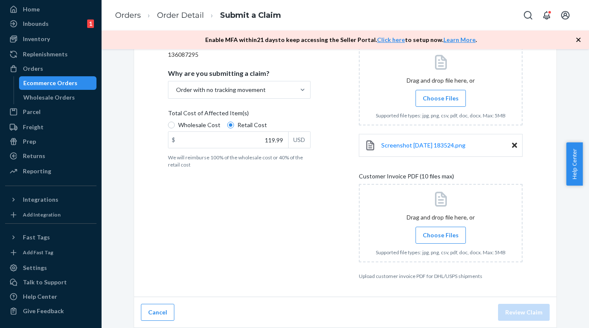
click at [432, 237] on span "Choose Files" at bounding box center [441, 235] width 36 height 8
click at [441, 237] on input "Choose Files" at bounding box center [441, 234] width 0 height 9
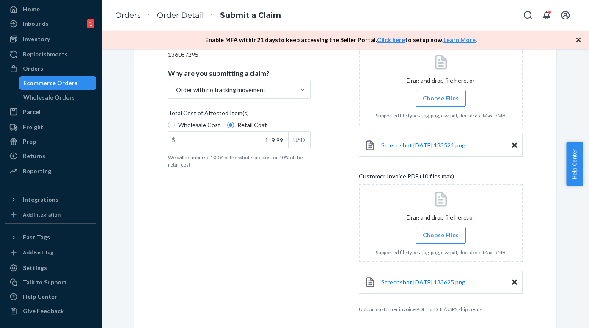
scroll to position [100, 0]
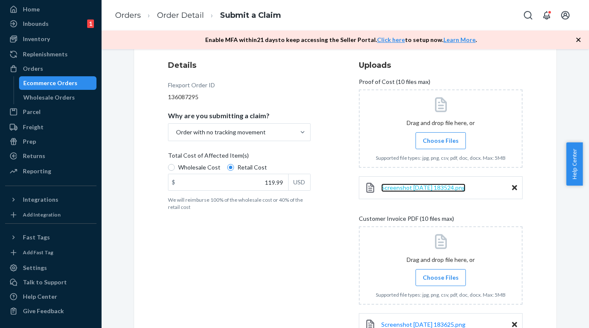
click at [426, 187] on span "Screenshot 2025-09-24 183524.png" at bounding box center [423, 187] width 84 height 7
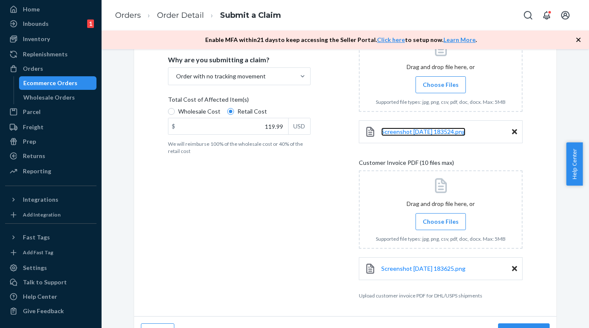
scroll to position [176, 0]
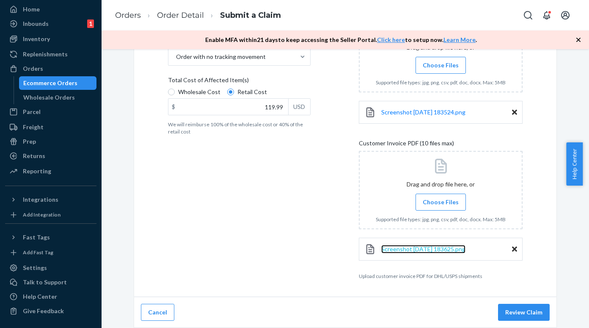
click at [436, 250] on span "Screenshot 2025-09-24 183625.png" at bounding box center [423, 248] width 84 height 7
click at [433, 250] on span "Screenshot 2025-09-24 183625.png" at bounding box center [423, 248] width 84 height 7
click at [525, 313] on button "Review Claim" at bounding box center [524, 311] width 52 height 17
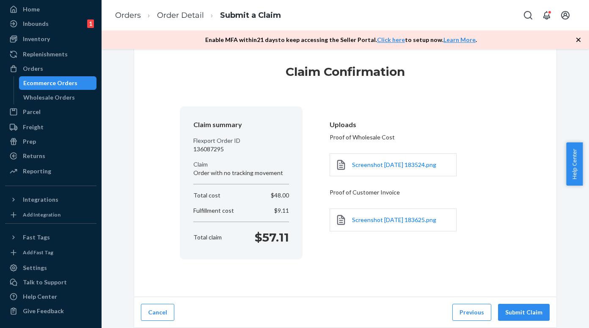
scroll to position [15, 0]
click at [523, 309] on button "Submit Claim" at bounding box center [524, 311] width 52 height 17
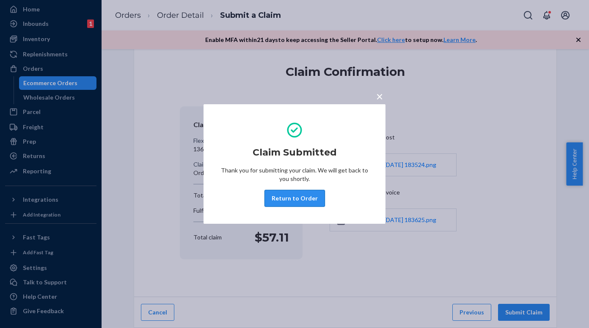
click at [291, 203] on button "Return to Order" at bounding box center [295, 198] width 61 height 17
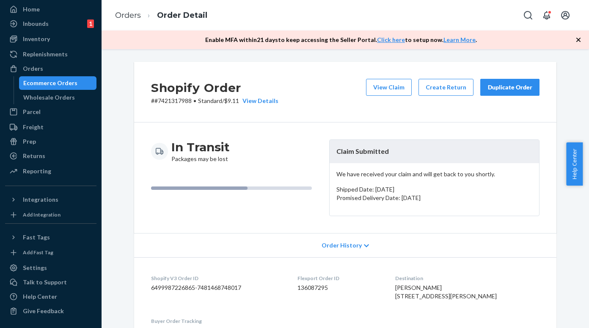
click at [66, 77] on div "Ecommerce Orders" at bounding box center [58, 83] width 76 height 12
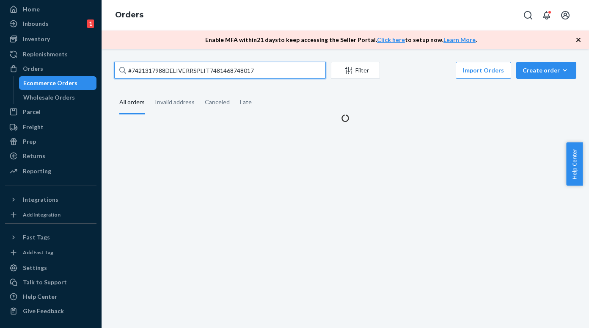
click at [145, 69] on input "#7421317988DELIVERRSPLIT7481468748017" at bounding box center [220, 70] width 212 height 17
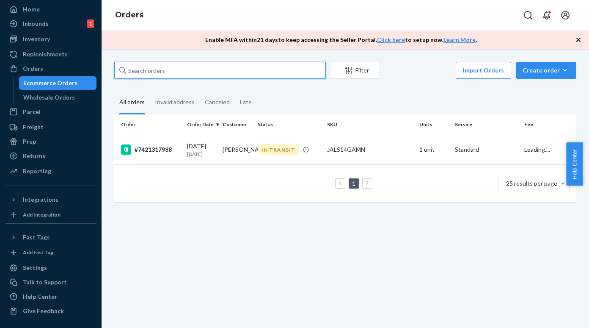
paste input "#7421318311DELIVERRSPLIT7488594706673"
type input "#7421318311DELIVERRSPLIT7488594706673"
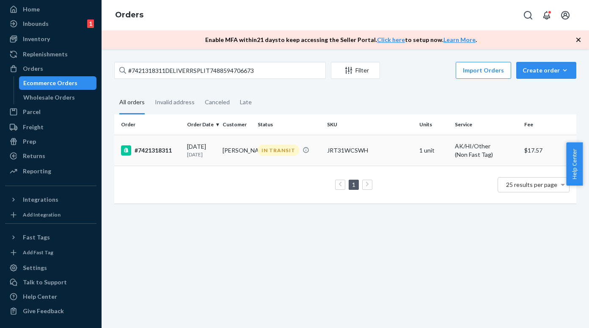
click at [148, 149] on div "#7421318311" at bounding box center [150, 150] width 59 height 10
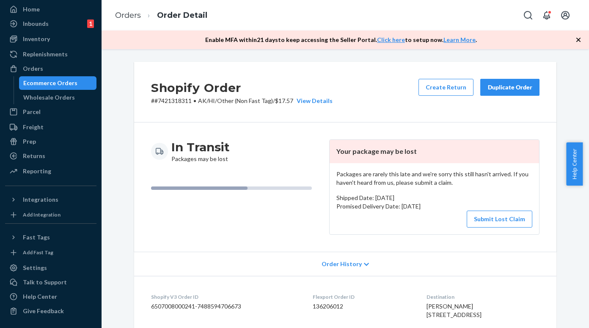
click at [162, 92] on h2 "Shopify Order" at bounding box center [242, 88] width 182 height 18
click at [163, 98] on p "# #7421318311 • AK/HI/Other (Non Fast Tag) / $17.57 View Details" at bounding box center [242, 101] width 182 height 8
click at [490, 221] on button "Submit Lost Claim" at bounding box center [500, 218] width 66 height 17
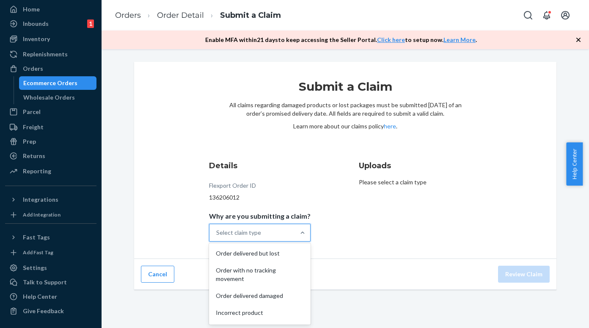
click at [247, 234] on div "Select claim type" at bounding box center [238, 232] width 45 height 8
click at [217, 234] on input "Why are you submitting a claim? option Order delivered but lost focused, 1 of 5…" at bounding box center [216, 232] width 1 height 8
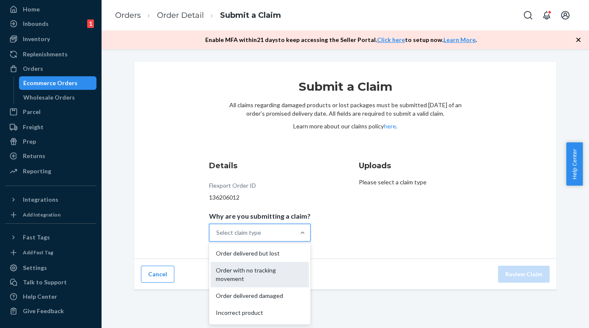
click at [246, 270] on div "Order with no tracking movement" at bounding box center [260, 274] width 98 height 25
click at [217, 237] on input "Why are you submitting a claim? option Order with no tracking movement focused,…" at bounding box center [216, 232] width 1 height 8
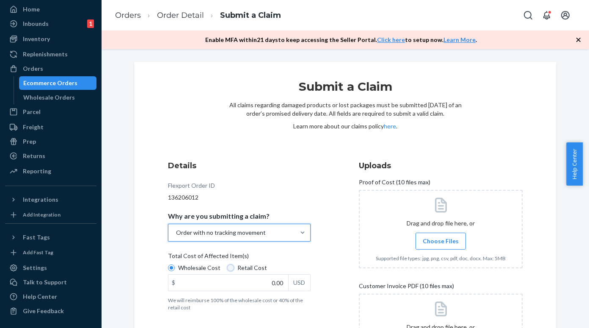
click at [228, 267] on input "Retail Cost" at bounding box center [230, 267] width 7 height 7
radio input "true"
radio input "false"
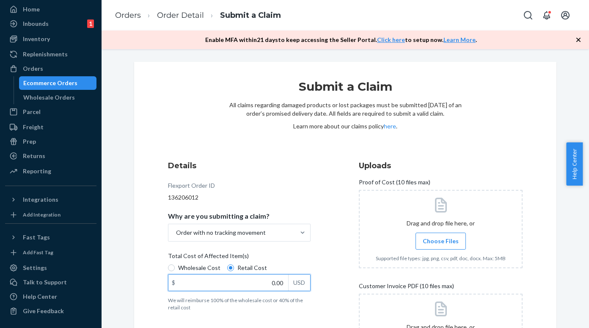
click at [235, 278] on input "0.00" at bounding box center [228, 282] width 120 height 16
paste input "119.99"
type input "119.99"
click at [447, 238] on span "Choose Files" at bounding box center [441, 241] width 36 height 8
click at [441, 238] on input "Choose Files" at bounding box center [441, 240] width 0 height 9
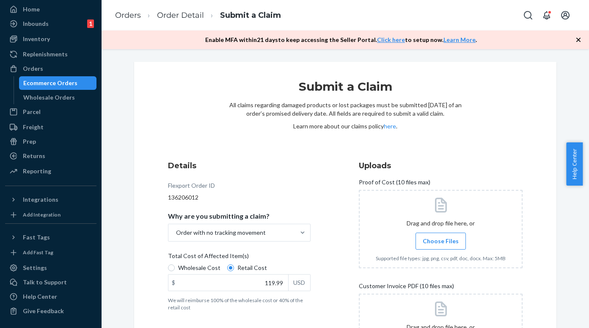
click at [423, 243] on span "Choose Files" at bounding box center [441, 241] width 36 height 8
click at [441, 243] on input "Choose Files" at bounding box center [441, 240] width 0 height 9
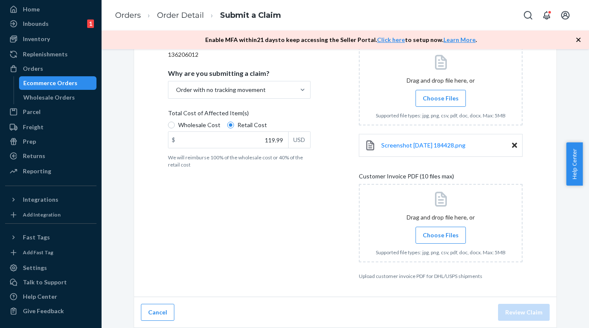
click at [432, 236] on span "Choose Files" at bounding box center [441, 235] width 36 height 8
click at [441, 236] on input "Choose Files" at bounding box center [441, 234] width 0 height 9
click at [431, 228] on label "Choose Files" at bounding box center [441, 234] width 50 height 17
click at [441, 230] on input "Choose Files" at bounding box center [441, 234] width 0 height 9
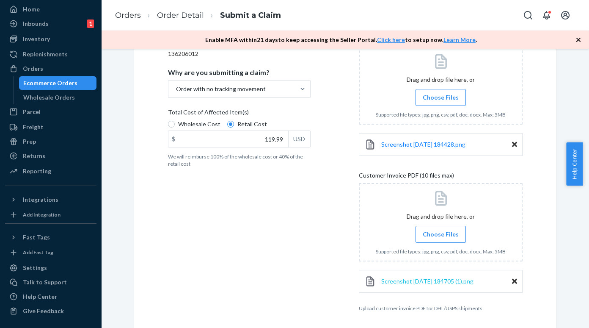
scroll to position [176, 0]
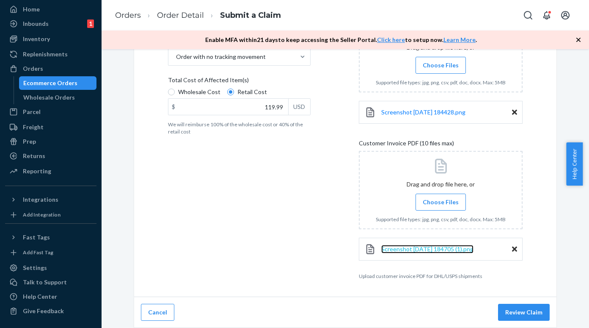
click at [432, 249] on span "Screenshot 2025-09-24 184705 (1).png" at bounding box center [427, 248] width 92 height 7
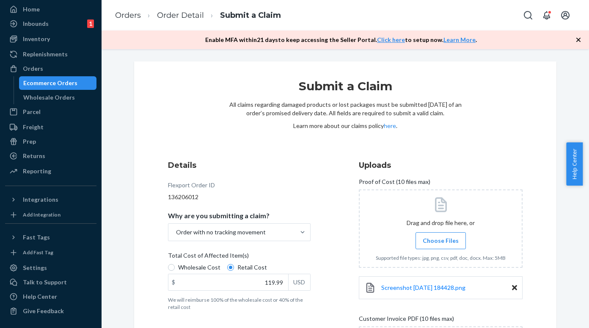
scroll to position [0, 0]
click at [400, 287] on span "Screenshot 2025-09-24 184428.png" at bounding box center [423, 287] width 84 height 7
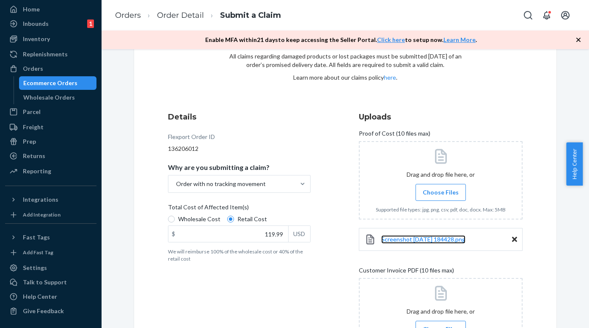
scroll to position [176, 0]
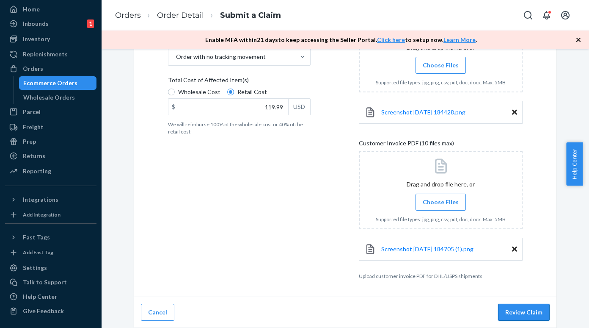
click at [515, 310] on button "Review Claim" at bounding box center [524, 311] width 52 height 17
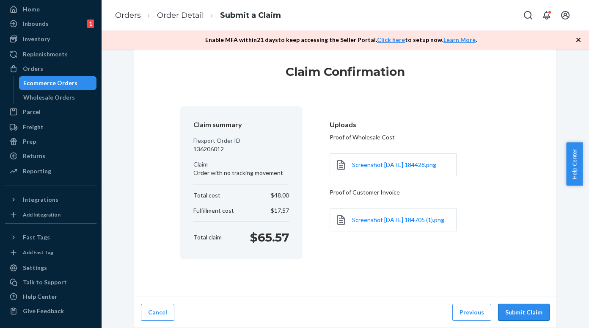
click at [522, 310] on button "Submit Claim" at bounding box center [524, 311] width 52 height 17
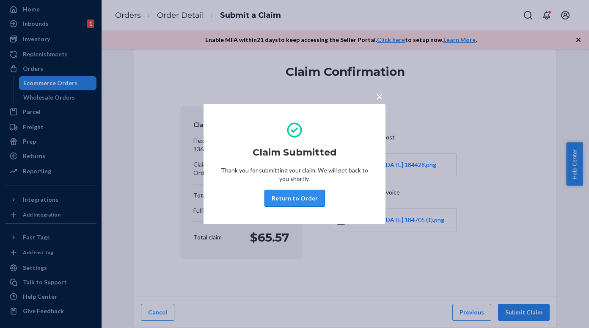
click at [287, 192] on button "Return to Order" at bounding box center [295, 198] width 61 height 17
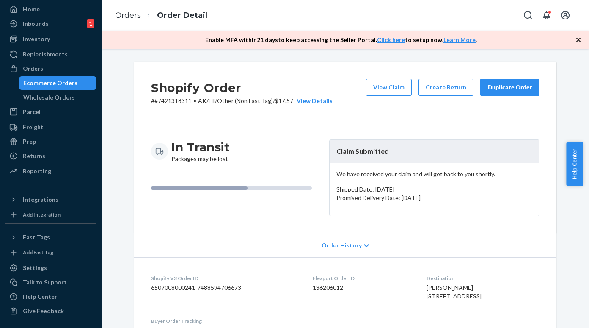
click at [76, 84] on div "Ecommerce Orders" at bounding box center [58, 83] width 76 height 12
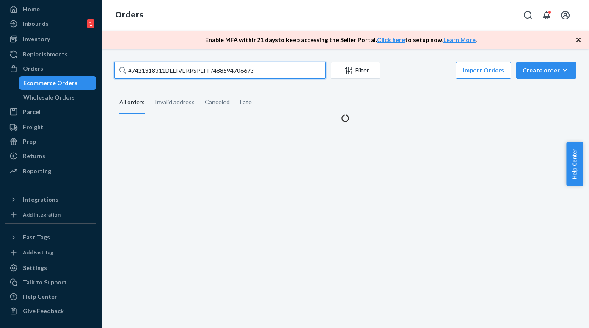
click at [143, 77] on input "#7421318311DELIVERRSPLIT7488594706673" at bounding box center [220, 70] width 212 height 17
paste input "#7421318532DELIVERRSPLIT7491128787185"
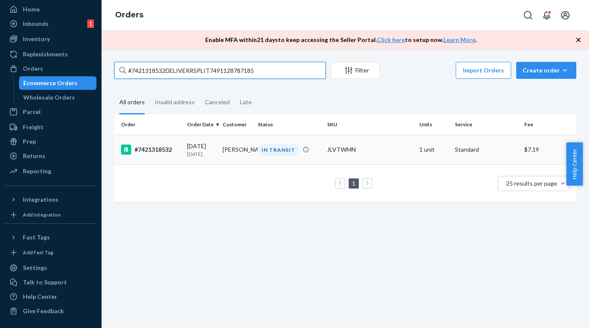
type input "#7421318532DELIVERRSPLIT7491128787185"
click at [152, 149] on div "#7421318532" at bounding box center [150, 149] width 59 height 10
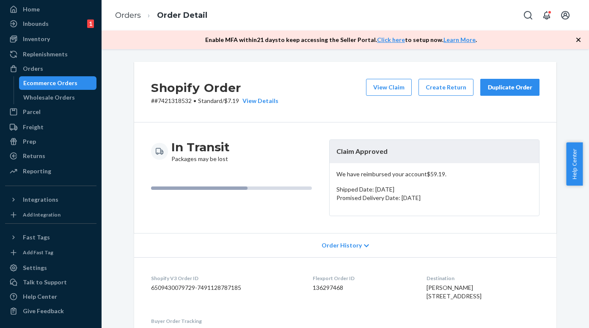
click at [173, 102] on p "# #7421318532 • Standard / $7.19 View Details" at bounding box center [214, 101] width 127 height 8
click at [60, 79] on div "Ecommerce Orders" at bounding box center [50, 83] width 54 height 8
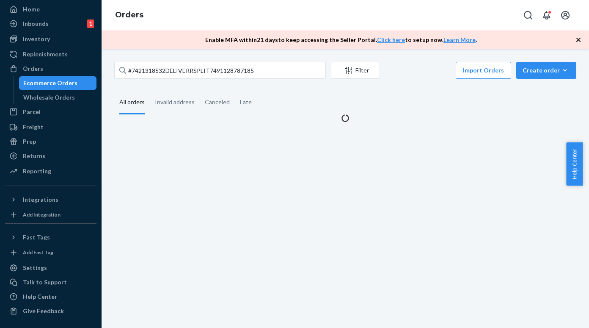
click at [179, 61] on div "#7421318532DELIVERRSPLIT7491128787185 Filter Import Orders Create order Ecommer…" at bounding box center [346, 188] width 488 height 278
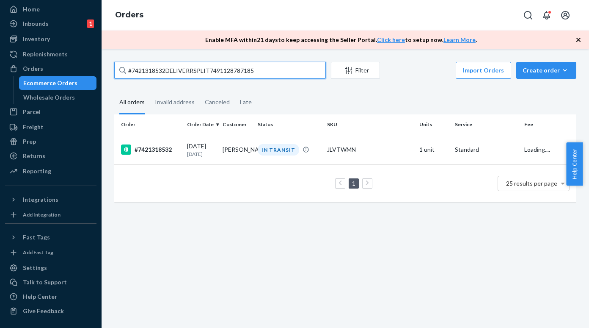
click at [179, 66] on input "#7421318532DELIVERRSPLIT7491128787185" at bounding box center [220, 70] width 212 height 17
type input "\"
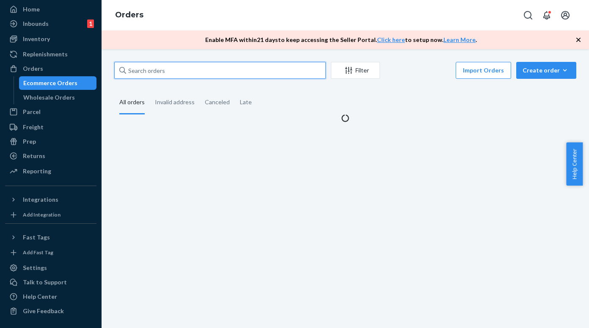
paste input "#7421318633DELIVERRSPLIT7491928785137"
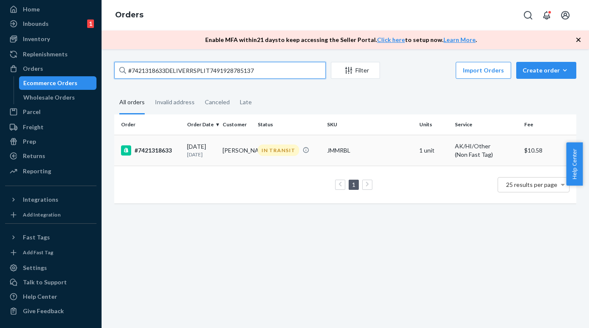
type input "#7421318633DELIVERRSPLIT7491928785137"
click at [154, 145] on div "#7421318633" at bounding box center [150, 150] width 59 height 10
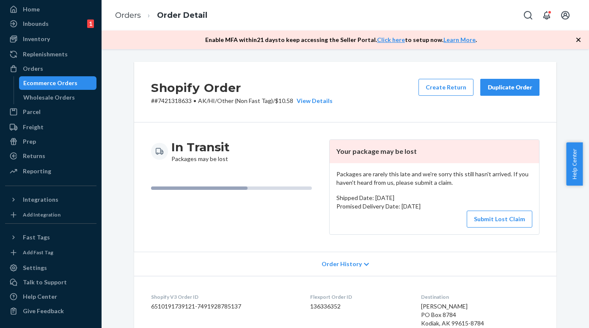
click at [72, 83] on div "Ecommerce Orders" at bounding box center [50, 83] width 54 height 8
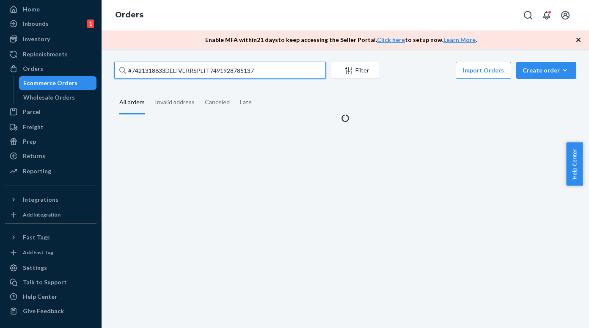
click at [132, 66] on input "#7421318633DELIVERRSPLIT7491928785137" at bounding box center [220, 70] width 212 height 17
paste input "#7421318532DELIVERRSPLIT7491128787185"
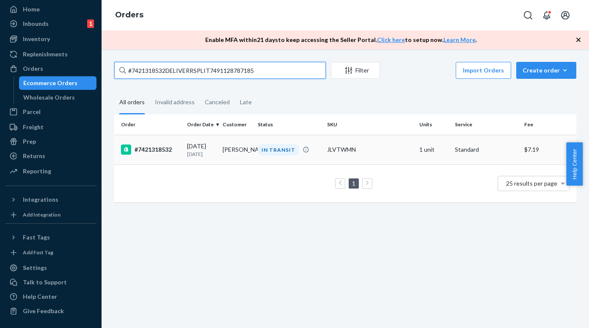
type input "#7421318532DELIVERRSPLIT7491128787185"
click at [162, 152] on div "#7421318532" at bounding box center [150, 149] width 59 height 10
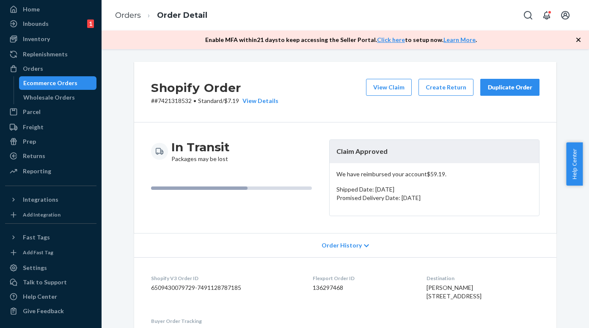
drag, startPoint x: 62, startPoint y: 86, endPoint x: 72, endPoint y: 85, distance: 9.8
click at [62, 86] on div "Ecommerce Orders" at bounding box center [50, 83] width 54 height 8
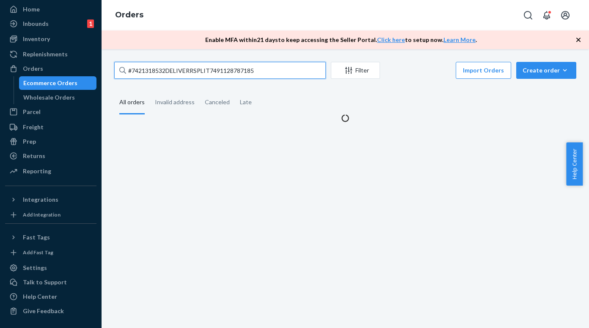
click at [171, 63] on input "#7421318532DELIVERRSPLIT7491128787185" at bounding box center [220, 70] width 212 height 17
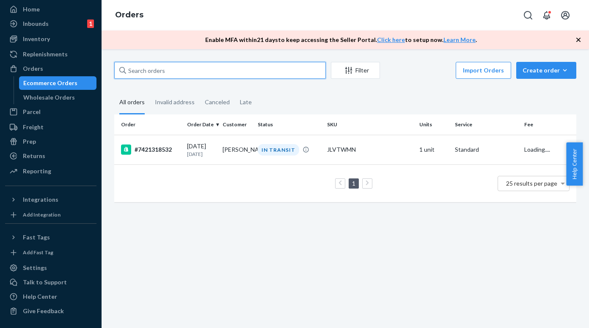
paste input "#7421318633DELIVERRSPLIT7491928785137"
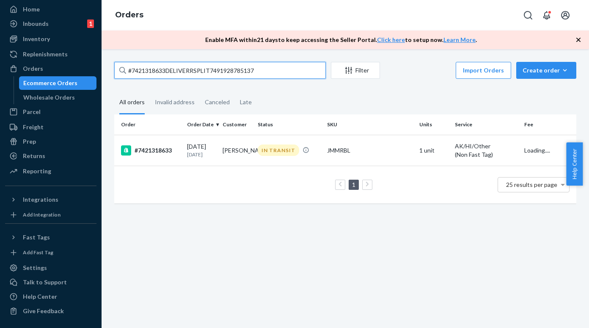
type input "#7421318633DELIVERRSPLIT7491928785137"
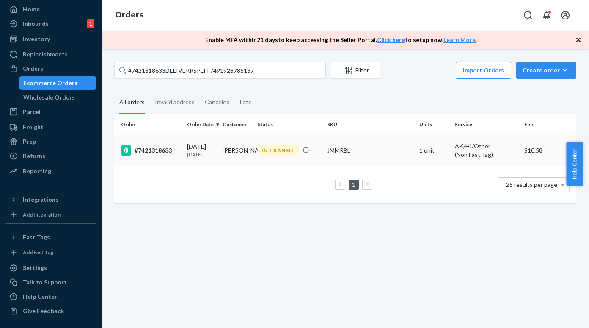
click at [150, 147] on div "#7421318633" at bounding box center [150, 150] width 59 height 10
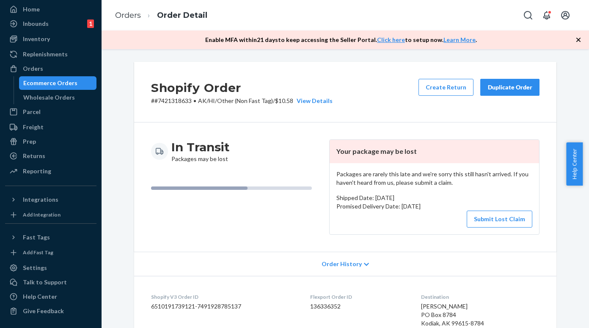
click at [167, 99] on p "# #7421318633 • AK/HI/Other (Non Fast Tag) / $10.58 View Details" at bounding box center [242, 101] width 182 height 8
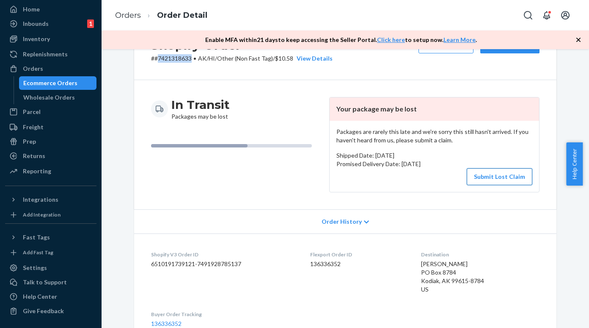
scroll to position [42, 0]
click at [502, 178] on button "Submit Lost Claim" at bounding box center [500, 176] width 66 height 17
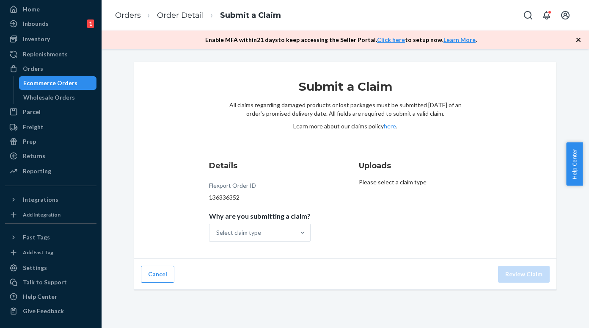
click at [253, 221] on span "Why are you submitting a claim?" at bounding box center [260, 218] width 102 height 12
click at [217, 228] on input "Why are you submitting a claim? Select claim type" at bounding box center [216, 232] width 1 height 8
drag, startPoint x: 245, startPoint y: 246, endPoint x: 246, endPoint y: 238, distance: 8.1
click at [245, 246] on div "Submit a Claim All claims regarding damaged products or lost packages must be s…" at bounding box center [345, 160] width 422 height 197
click at [248, 233] on div "Select claim type" at bounding box center [238, 232] width 45 height 8
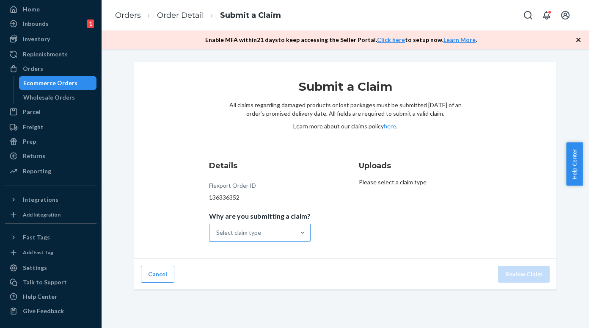
click at [217, 233] on input "Why are you submitting a claim? Select claim type" at bounding box center [216, 232] width 1 height 8
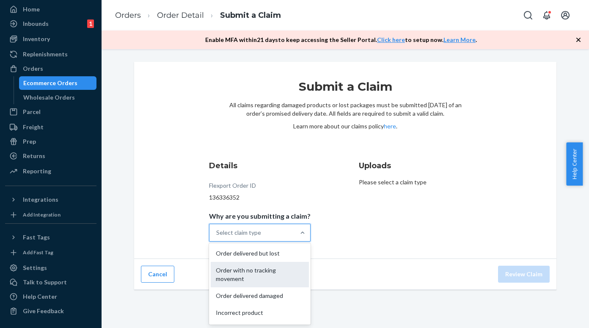
click at [247, 270] on div "Order with no tracking movement" at bounding box center [260, 274] width 98 height 25
click at [217, 237] on input "Why are you submitting a claim? option Order with no tracking movement focused,…" at bounding box center [216, 232] width 1 height 8
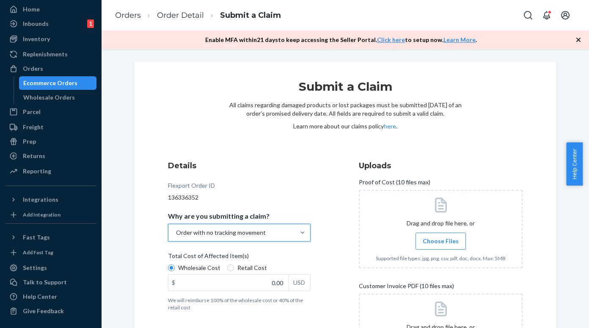
scroll to position [42, 0]
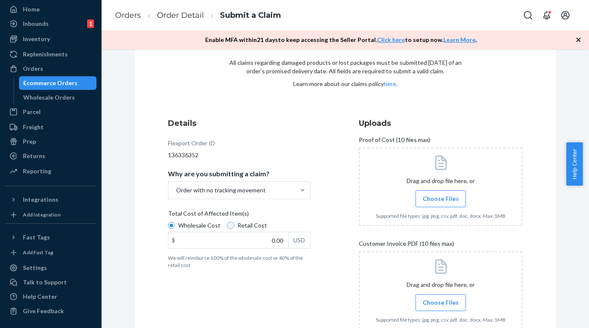
click at [227, 225] on input "Retail Cost" at bounding box center [230, 225] width 7 height 7
radio input "true"
radio input "false"
click at [237, 235] on input "0.00" at bounding box center [228, 240] width 120 height 16
paste input "14.99"
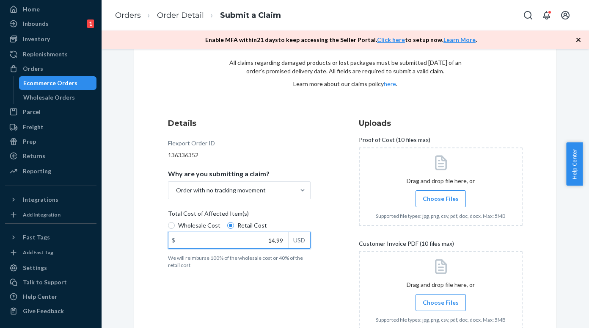
type input "14.99"
click at [425, 201] on span "Choose Files" at bounding box center [441, 198] width 36 height 8
click at [441, 201] on input "Choose Files" at bounding box center [441, 198] width 0 height 9
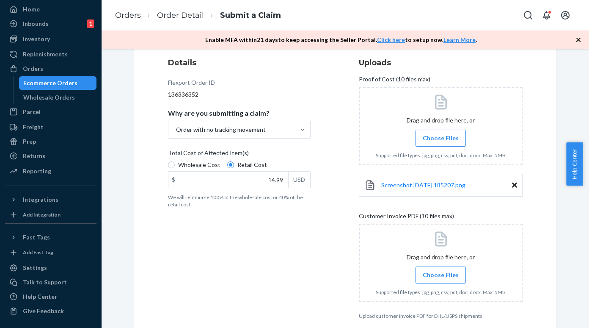
scroll to position [143, 0]
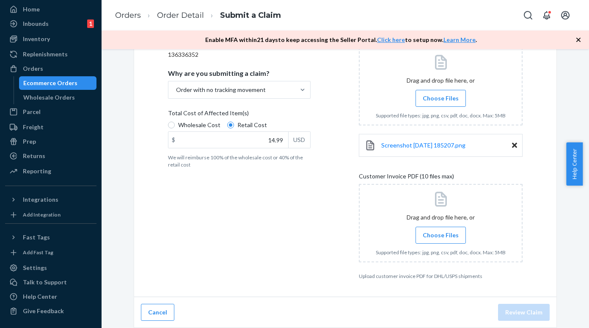
click at [432, 232] on span "Choose Files" at bounding box center [441, 235] width 36 height 8
click at [441, 232] on input "Choose Files" at bounding box center [441, 234] width 0 height 9
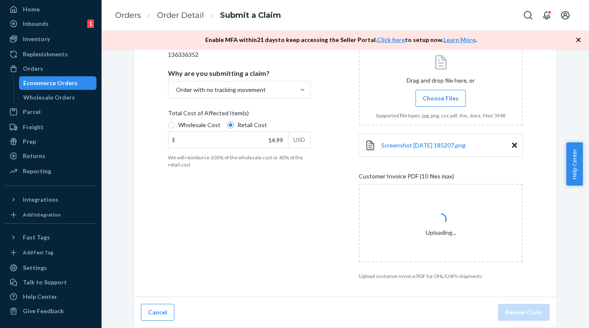
click at [422, 140] on div "Screenshot 2025-09-24 185207.png" at bounding box center [441, 145] width 164 height 23
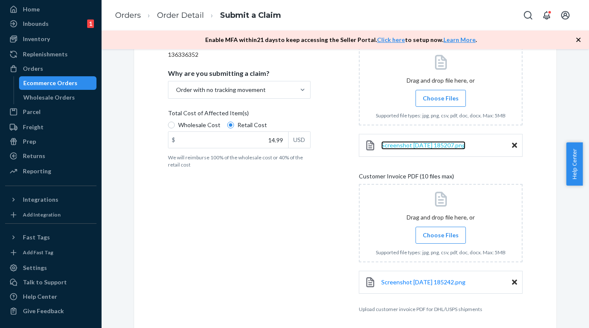
click at [433, 144] on span "Screenshot 2025-09-24 185207.png" at bounding box center [423, 144] width 84 height 7
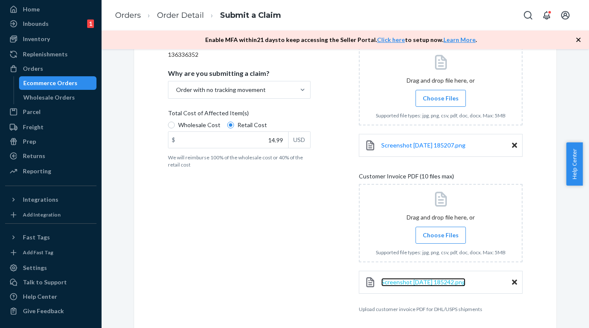
click at [381, 279] on span "Screenshot 2025-09-24 185242.png" at bounding box center [423, 281] width 84 height 7
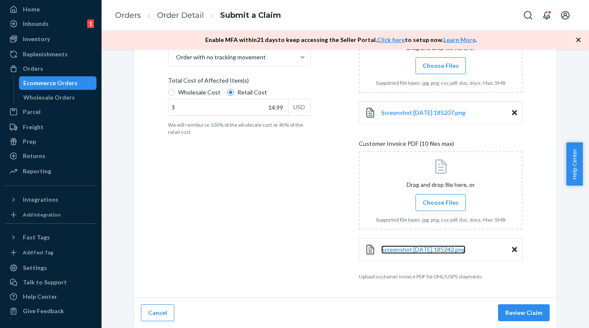
scroll to position [176, 0]
click at [510, 310] on button "Review Claim" at bounding box center [524, 311] width 52 height 17
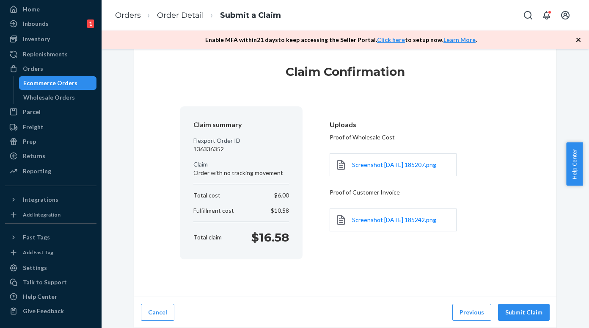
click at [510, 310] on button "Submit Claim" at bounding box center [524, 311] width 52 height 17
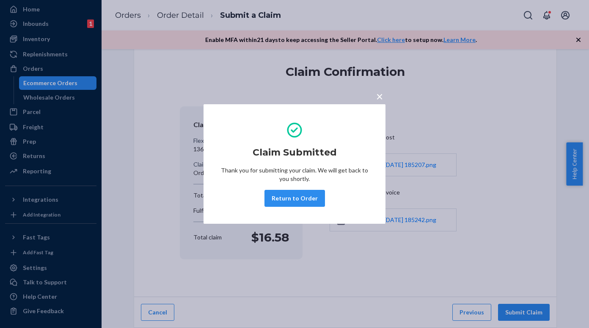
click at [70, 84] on div "× Claim Submitted Thank you for submitting your claim. We will get back to you …" at bounding box center [294, 164] width 589 height 328
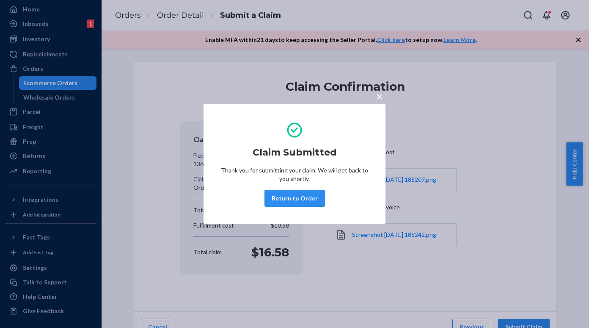
drag, startPoint x: 70, startPoint y: 84, endPoint x: 102, endPoint y: 77, distance: 32.5
click at [70, 84] on div "Ecommerce Orders" at bounding box center [50, 83] width 54 height 8
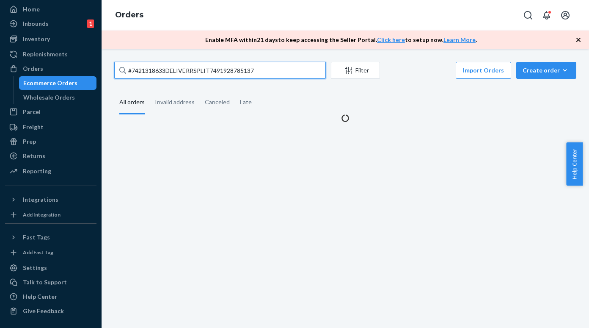
click at [158, 74] on input "#7421318633DELIVERRSPLIT7491928785137" at bounding box center [220, 70] width 212 height 17
paste input "SY4EG539GL"
type input "SY4EG539GL"
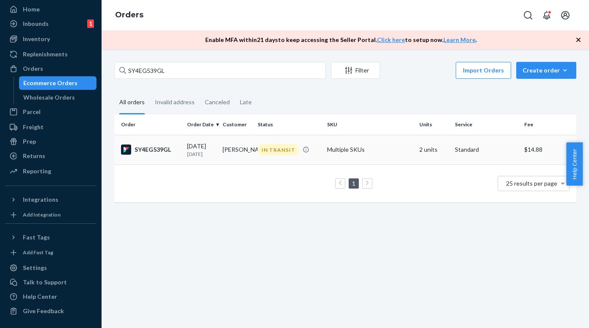
click at [159, 149] on div "SY4EG539GL" at bounding box center [150, 149] width 59 height 10
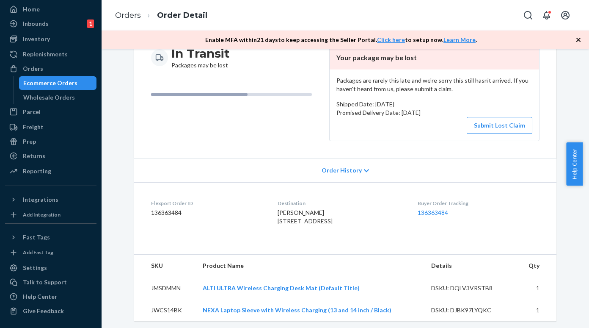
scroll to position [317, 0]
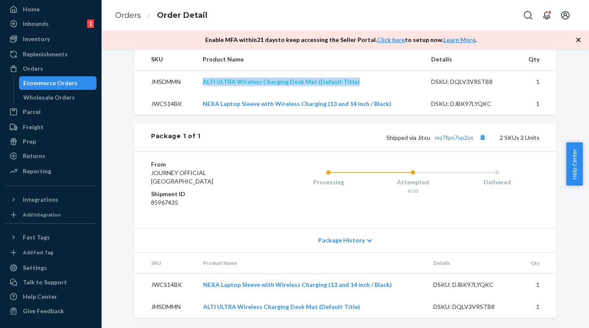
drag, startPoint x: 357, startPoint y: 81, endPoint x: 202, endPoint y: 80, distance: 155.3
click at [202, 80] on td "ALTI ULTRA Wireless Charging Desk Mat (Default Title)" at bounding box center [310, 81] width 229 height 22
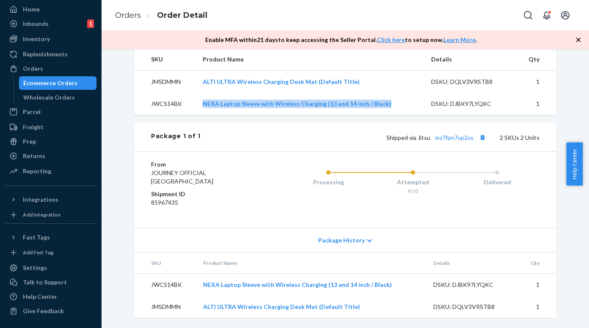
drag, startPoint x: 383, startPoint y: 101, endPoint x: 201, endPoint y: 104, distance: 181.2
click at [201, 104] on td "NEXA Laptop Sleeve with Wireless Charging (13 and 14 inch / Black)" at bounding box center [310, 104] width 229 height 22
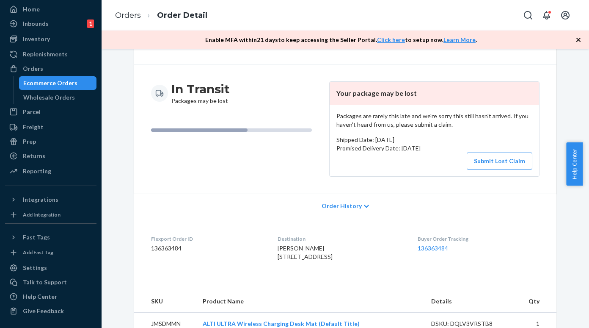
scroll to position [0, 0]
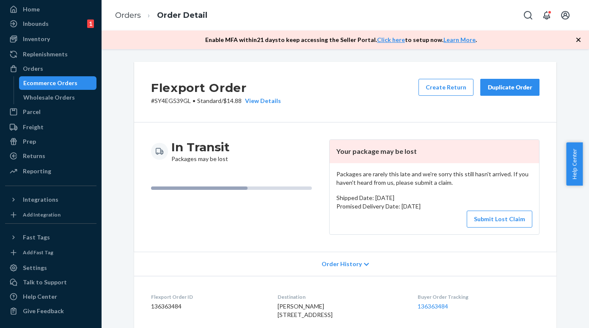
click at [323, 216] on div "In Transit Packages may be lost Your package may be lost Packages are rarely th…" at bounding box center [345, 186] width 389 height 95
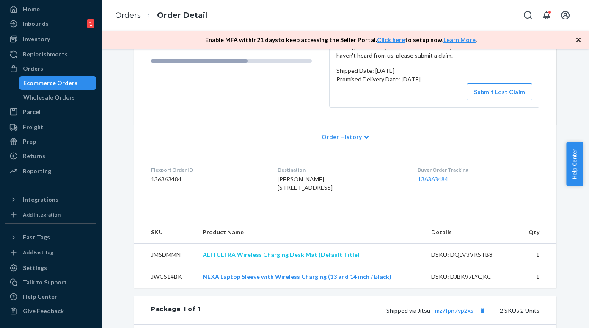
scroll to position [212, 0]
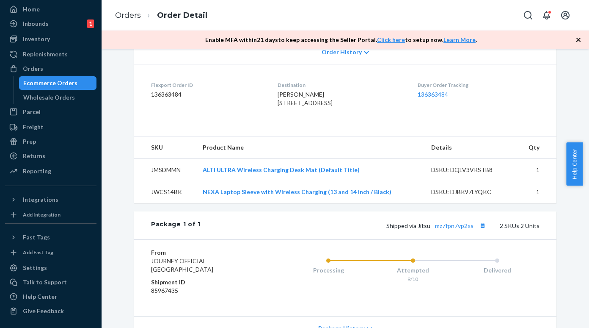
click at [449, 239] on div "Package 1 of 1 Shipped via Jitsu mz7fpn7vp2xs 2 SKUs 2 Units" at bounding box center [345, 225] width 422 height 28
click at [450, 229] on link "mz7fpn7vp2xs" at bounding box center [454, 225] width 39 height 7
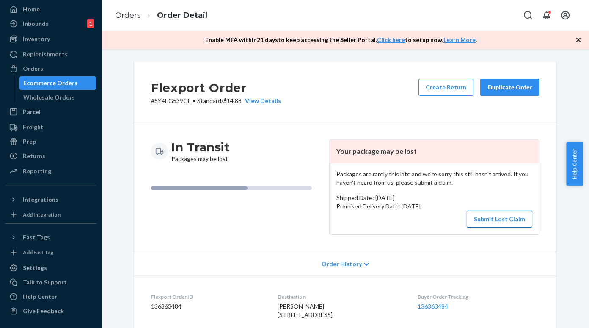
click at [479, 217] on button "Submit Lost Claim" at bounding box center [500, 218] width 66 height 17
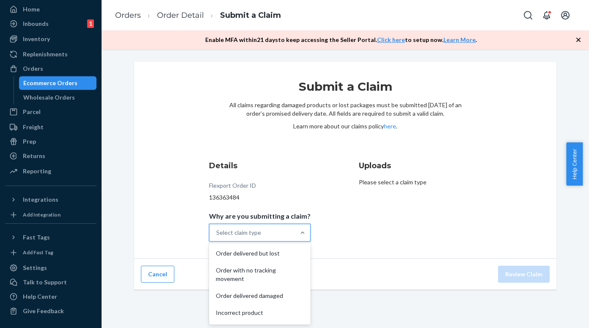
click at [259, 232] on div "Select claim type" at bounding box center [238, 232] width 45 height 8
click at [217, 232] on input "Why are you submitting a claim? option Order delivered but lost focused, 1 of 5…" at bounding box center [216, 232] width 1 height 8
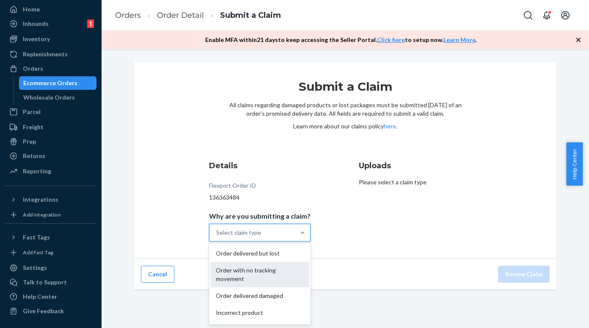
click at [248, 271] on div "Order with no tracking movement" at bounding box center [260, 274] width 98 height 25
click at [217, 237] on input "Why are you submitting a claim? option Order with no tracking movement focused,…" at bounding box center [216, 232] width 1 height 8
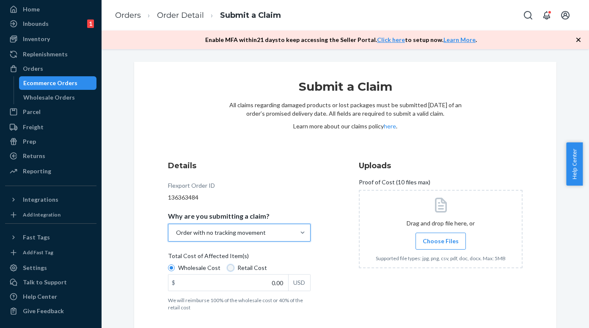
click at [229, 267] on input "Retail Cost" at bounding box center [230, 267] width 7 height 7
radio input "true"
radio input "false"
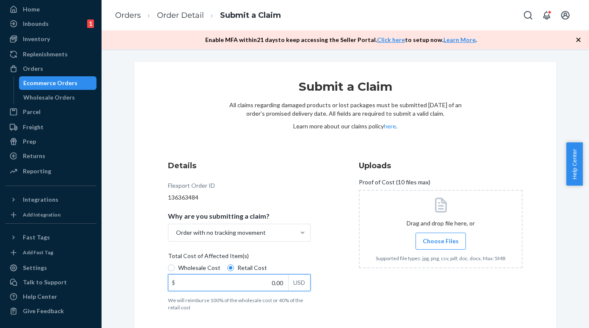
click at [236, 281] on input "0.00" at bounding box center [228, 282] width 120 height 16
click at [434, 236] on label "Choose Files" at bounding box center [441, 240] width 50 height 17
click at [441, 236] on input "Choose Files" at bounding box center [441, 240] width 0 height 9
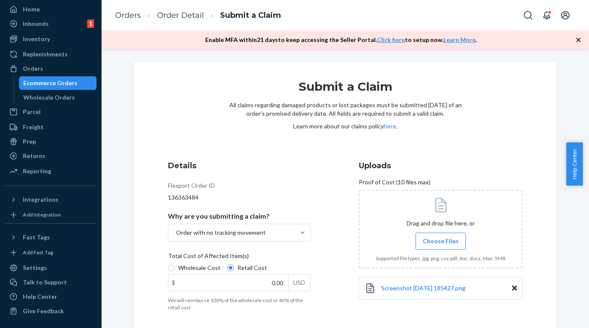
click at [418, 237] on label "Choose Files" at bounding box center [441, 240] width 50 height 17
click at [441, 237] on input "Choose Files" at bounding box center [441, 240] width 0 height 9
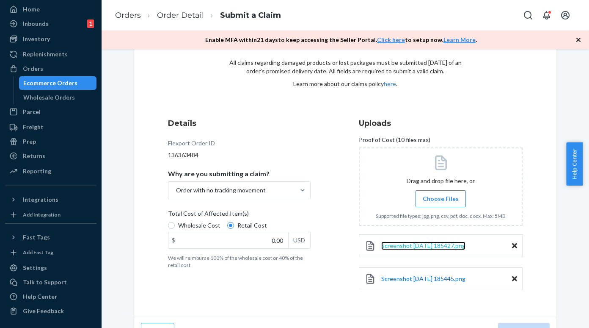
click at [382, 244] on span "Screenshot 2025-09-24 185427.png" at bounding box center [423, 245] width 84 height 7
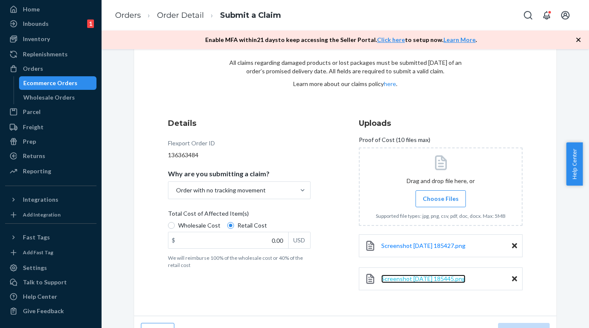
click at [400, 280] on span "Screenshot 2025-09-24 185445.png" at bounding box center [423, 278] width 84 height 7
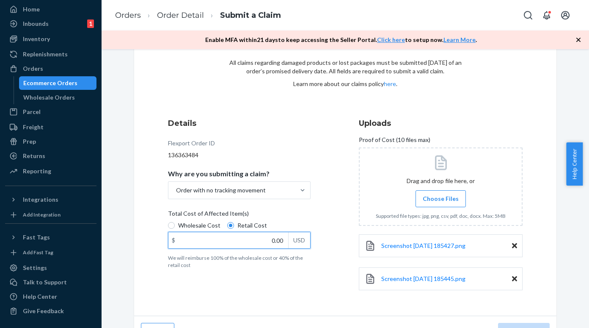
click at [263, 240] on input "0.00" at bounding box center [228, 240] width 120 height 16
paste input "299.98"
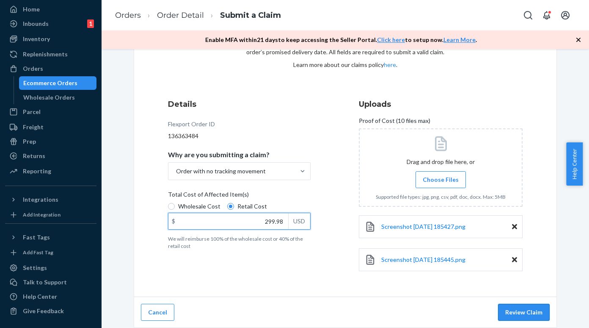
type input "299.98"
click at [517, 311] on button "Review Claim" at bounding box center [524, 311] width 52 height 17
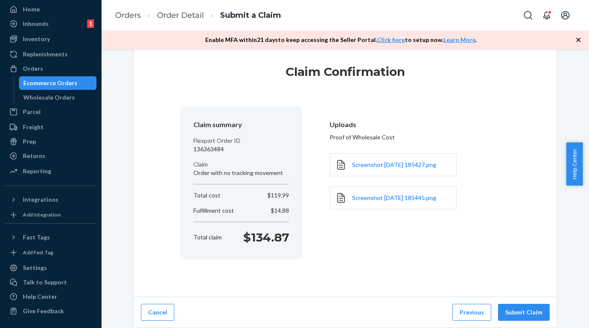
click at [517, 311] on button "Submit Claim" at bounding box center [524, 311] width 52 height 17
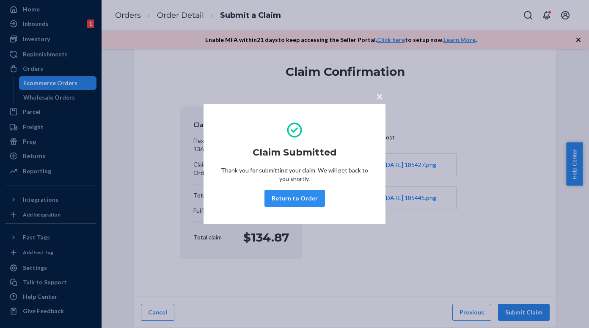
click at [57, 84] on div "× Claim Submitted Thank you for submitting your claim. We will get back to you …" at bounding box center [294, 164] width 589 height 328
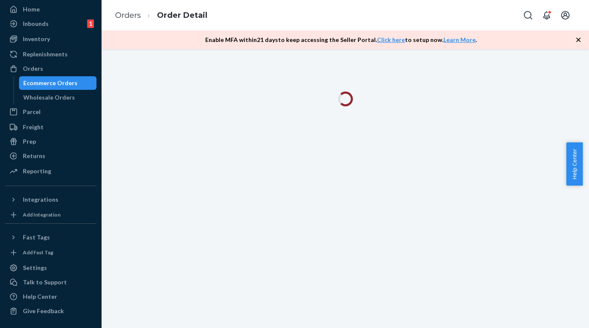
click at [57, 84] on div "Ecommerce Orders" at bounding box center [50, 83] width 54 height 8
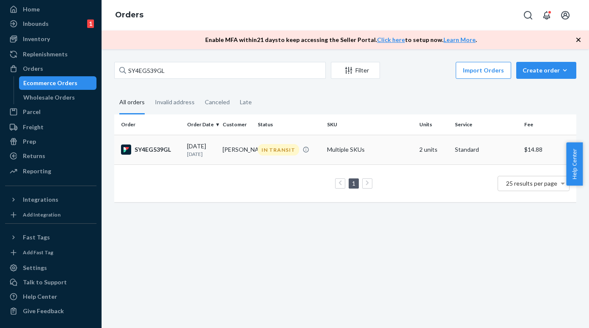
click at [145, 151] on div "SY4EG539GL" at bounding box center [150, 149] width 59 height 10
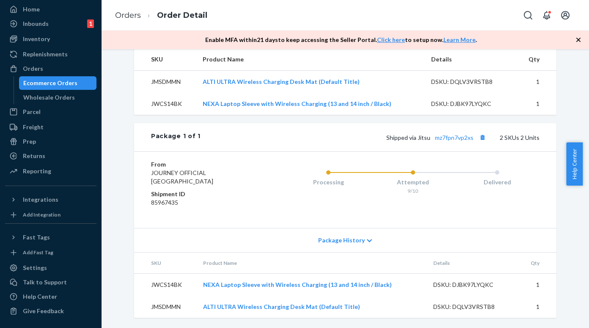
scroll to position [298, 0]
click at [65, 78] on div "Ecommerce Orders" at bounding box center [58, 83] width 76 height 12
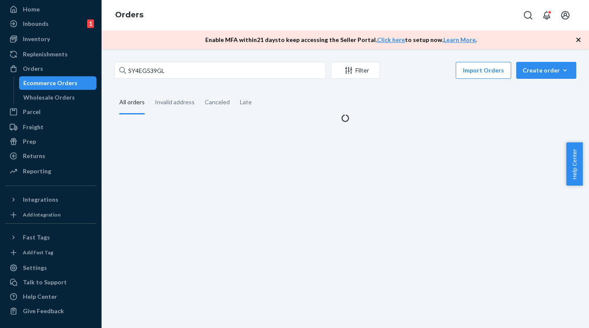
click at [160, 61] on div "SY4EG539GL Filter Import Orders Create order Ecommerce order Removal order All …" at bounding box center [346, 188] width 488 height 278
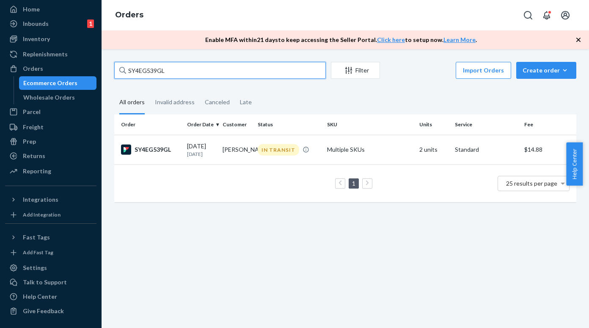
click at [161, 64] on input "SY4EG539GL" at bounding box center [220, 70] width 212 height 17
click at [158, 67] on input "SY4EG539GL" at bounding box center [220, 70] width 212 height 17
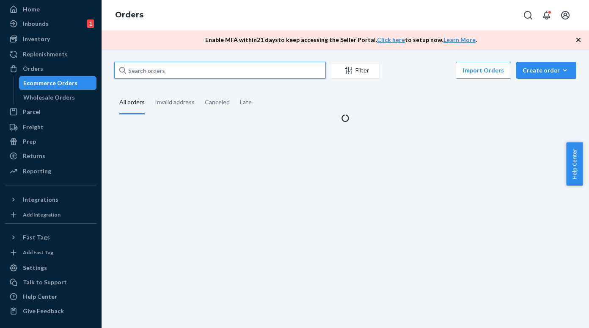
paste input "#7421318804DELIVERRSPLIT7493944410353"
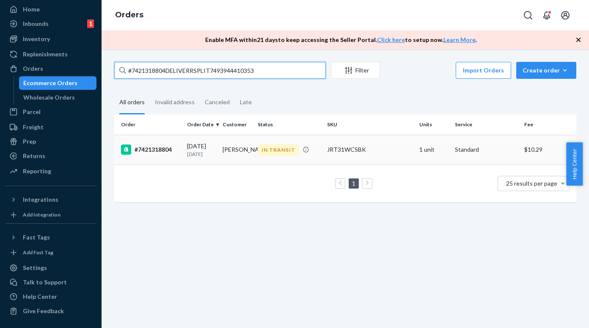
type input "#7421318804DELIVERRSPLIT7493944410353"
click at [172, 147] on div "#7421318804" at bounding box center [150, 149] width 59 height 10
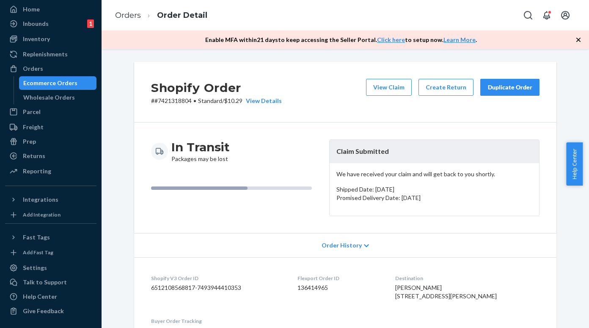
click at [166, 104] on p "# #7421318804 • Standard / $10.29 View Details" at bounding box center [216, 101] width 131 height 8
click at [400, 85] on button "View Claim" at bounding box center [389, 87] width 46 height 17
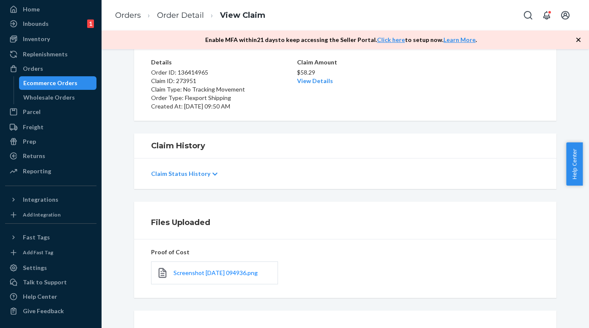
scroll to position [108, 0]
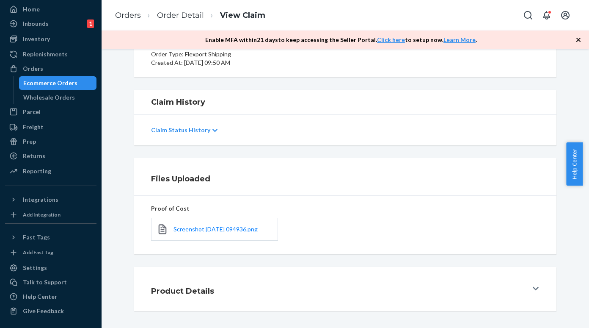
click at [186, 233] on div "Screenshot 2025-09-24 094936.png" at bounding box center [214, 229] width 127 height 23
click at [188, 229] on span "Screenshot 2025-09-24 094936.png" at bounding box center [216, 228] width 84 height 7
click at [66, 80] on div "Ecommerce Orders" at bounding box center [50, 83] width 54 height 8
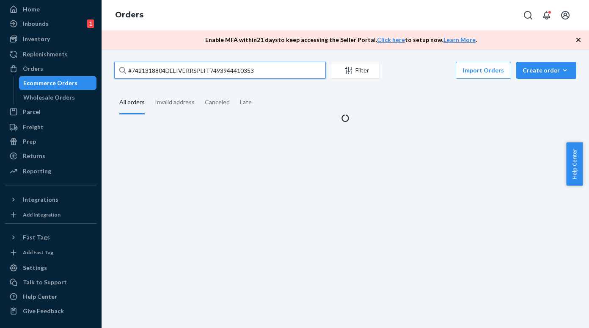
click at [206, 72] on input "#7421318804DELIVERRSPLIT7493944410353" at bounding box center [220, 70] width 212 height 17
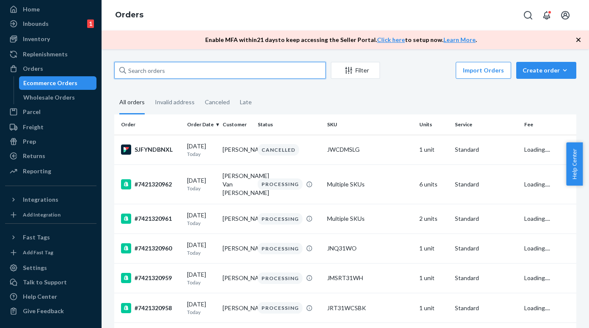
click at [158, 67] on input "text" at bounding box center [220, 70] width 212 height 17
paste input "#7421318866DELIVERRSPLIT7494543999217"
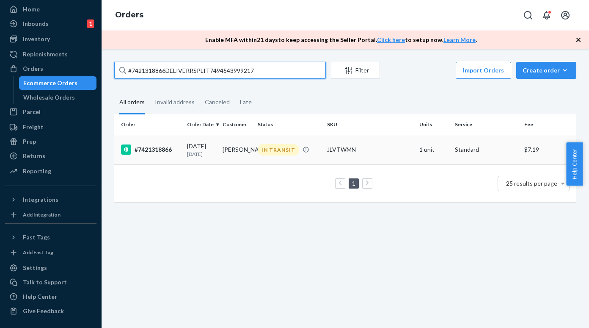
type input "#7421318866DELIVERRSPLIT7494543999217"
click at [163, 152] on div "#7421318866" at bounding box center [150, 149] width 59 height 10
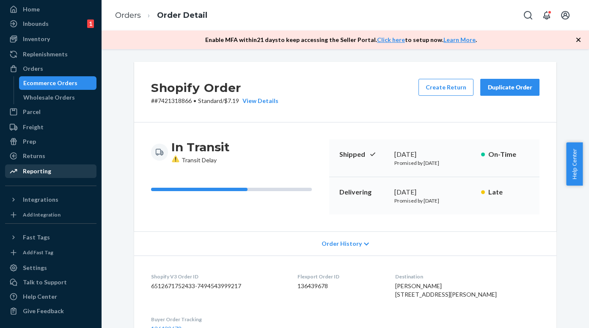
click at [47, 173] on div "Reporting" at bounding box center [37, 171] width 28 height 8
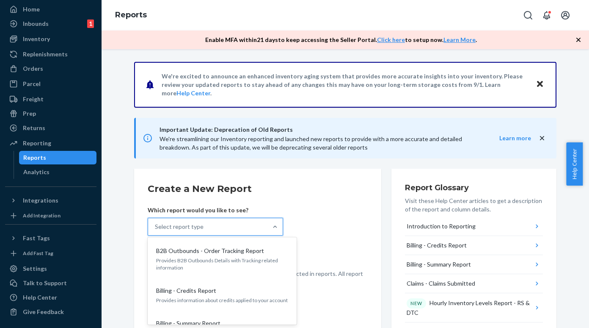
click at [187, 225] on div "Select report type" at bounding box center [179, 226] width 49 height 8
click at [156, 225] on input "option B2B Outbounds - Order Tracking Report focused, 1 of 36. 36 results avail…" at bounding box center [155, 226] width 1 height 8
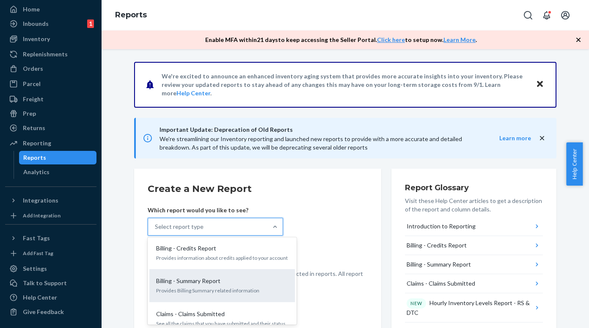
scroll to position [85, 0]
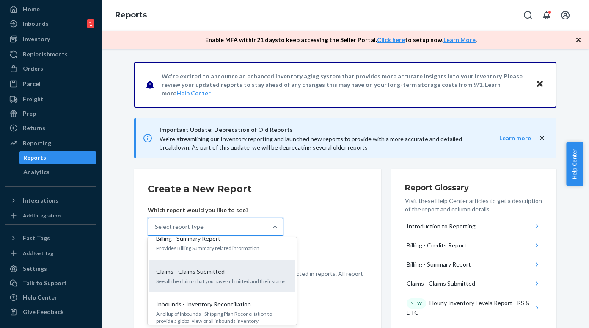
click at [197, 277] on p "See all the claims that you have submitted and their status" at bounding box center [222, 280] width 132 height 7
click at [156, 231] on input "option Claims - Claims Submitted focused, 4 of 36. 36 results available. Use Up…" at bounding box center [155, 226] width 1 height 8
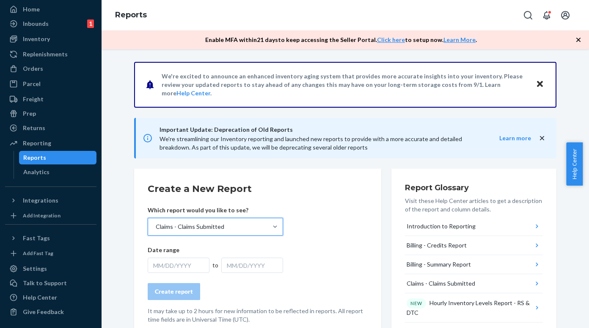
click at [180, 267] on div "MM/DD/YYYY" at bounding box center [179, 264] width 62 height 15
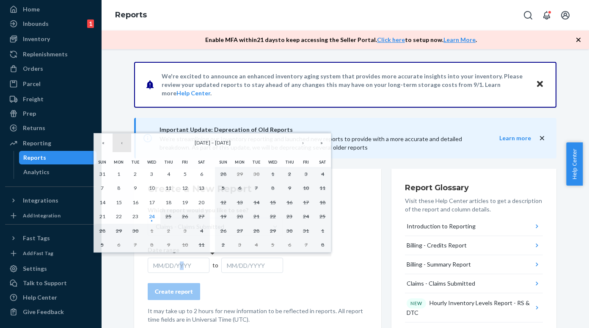
click at [121, 142] on button "‹" at bounding box center [122, 142] width 19 height 19
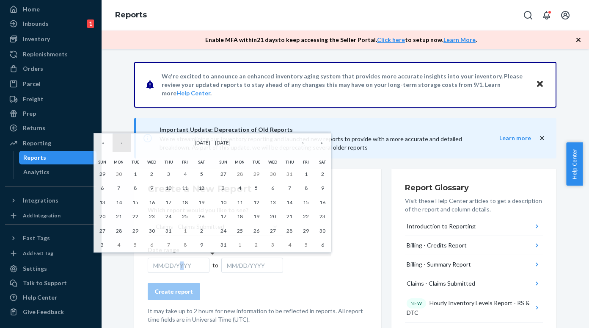
click at [121, 142] on button "‹" at bounding box center [122, 142] width 19 height 19
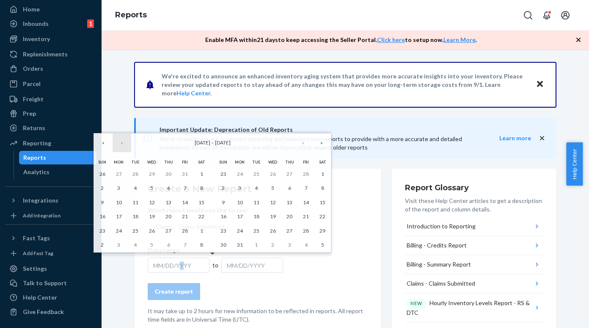
click at [121, 142] on button "‹" at bounding box center [122, 142] width 19 height 19
click at [154, 174] on button "1" at bounding box center [151, 174] width 17 height 14
click at [303, 144] on button "›" at bounding box center [303, 142] width 19 height 19
click at [124, 144] on button "‹" at bounding box center [122, 142] width 19 height 19
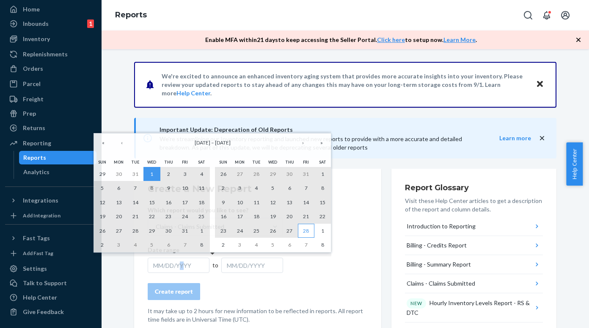
click at [308, 228] on abbr "28" at bounding box center [306, 230] width 6 height 6
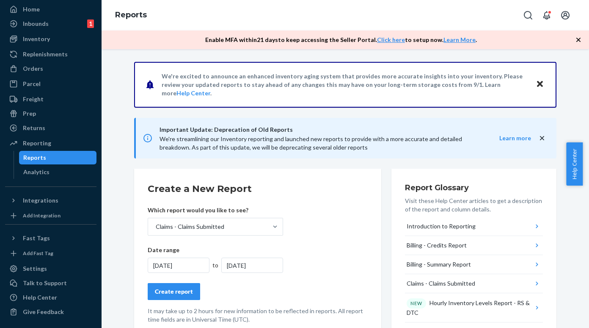
click at [170, 287] on div "Create report" at bounding box center [174, 291] width 38 height 8
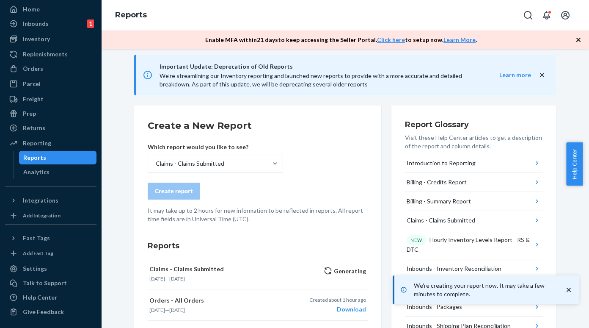
scroll to position [169, 0]
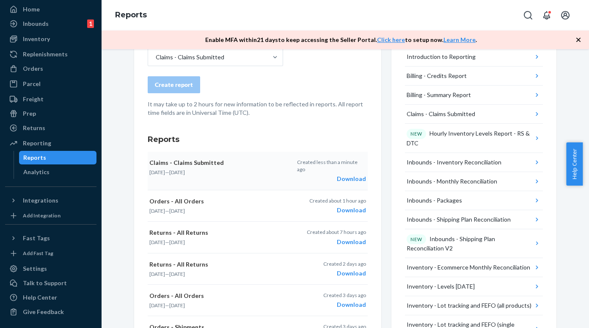
click at [347, 174] on div "Download" at bounding box center [331, 178] width 69 height 8
